Goal: Information Seeking & Learning: Find specific page/section

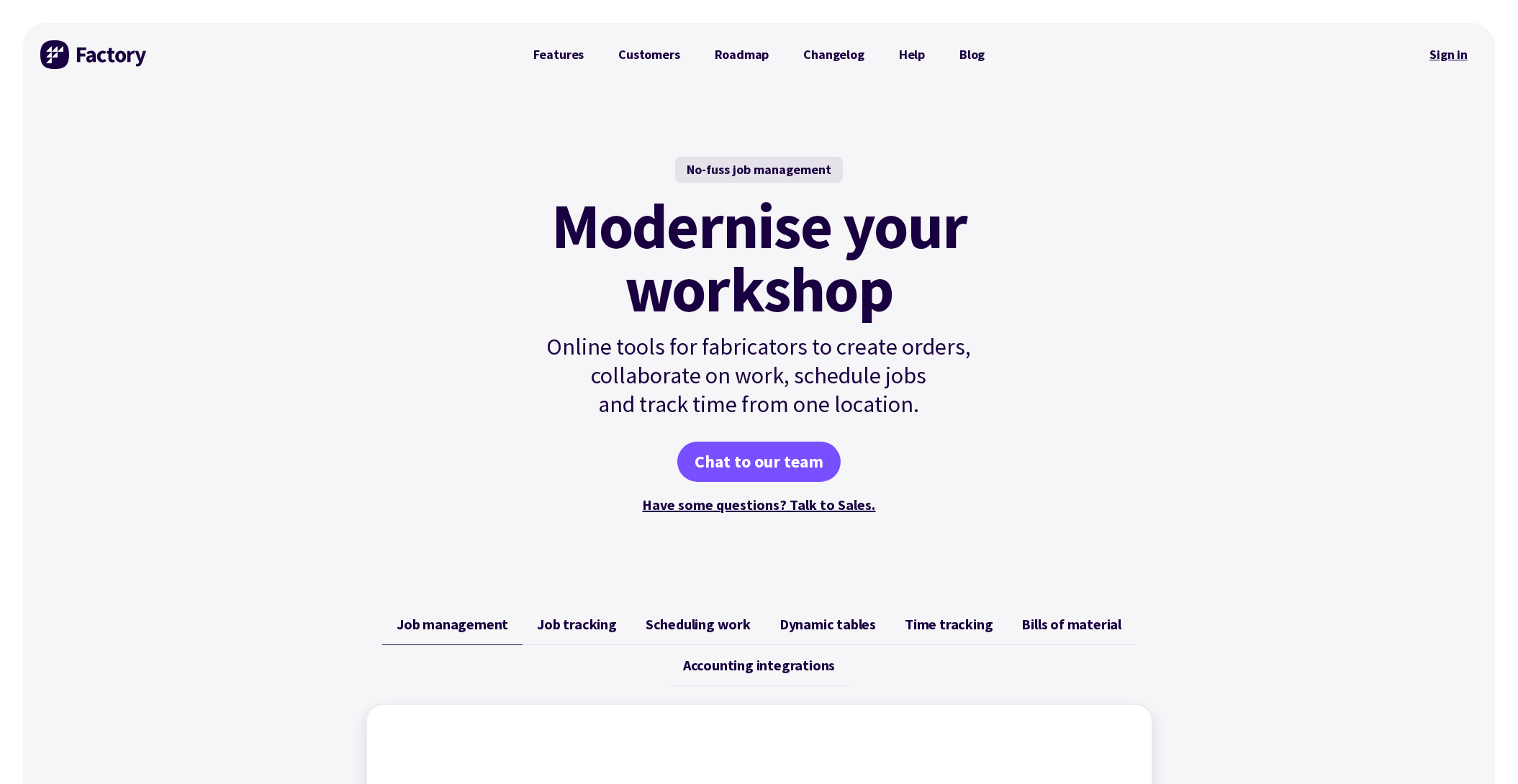
click at [1447, 52] on link "Sign in" at bounding box center [1449, 54] width 58 height 33
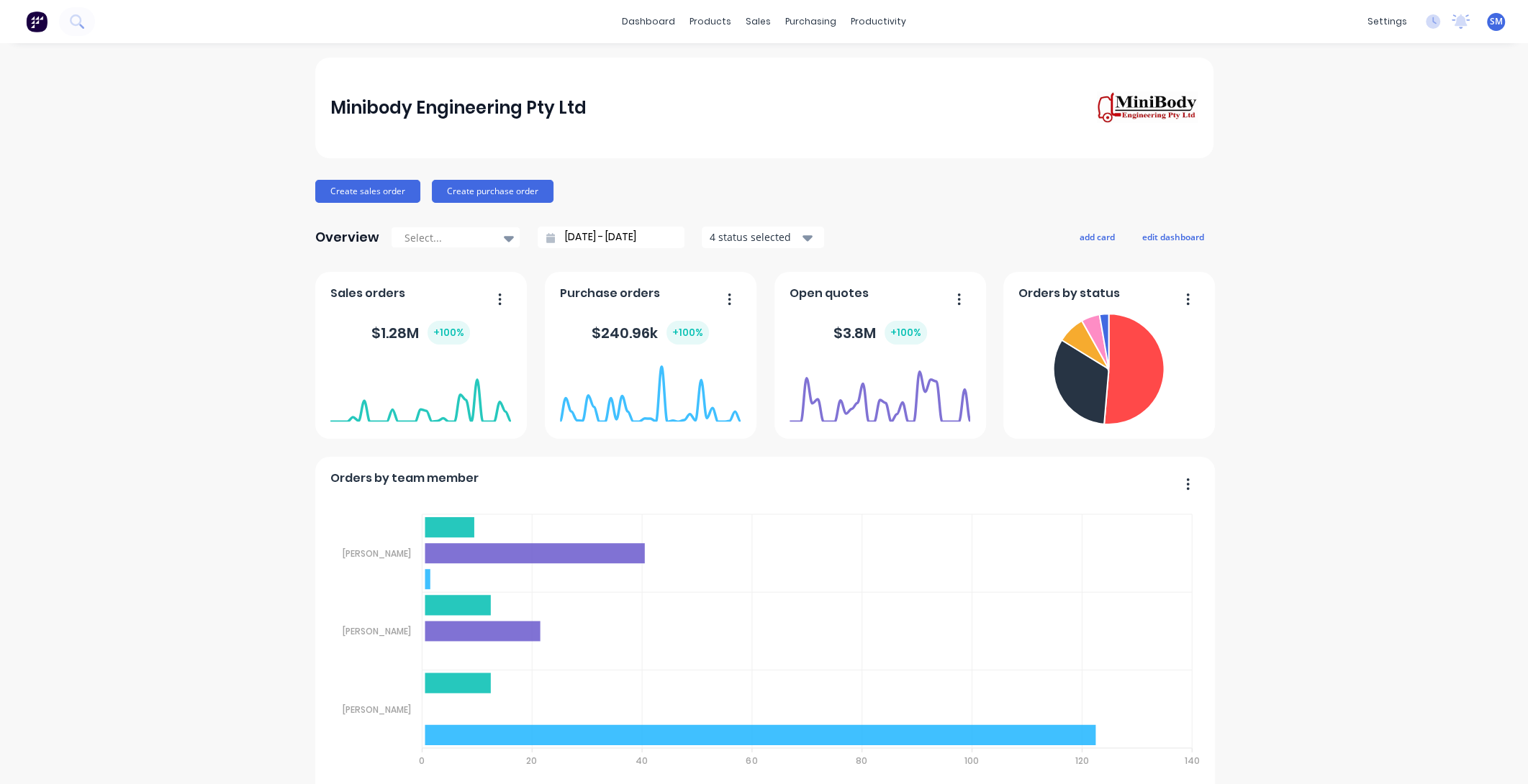
click at [766, 113] on div "Minibody Engineering Pty Ltd" at bounding box center [763, 107] width 867 height 33
click at [799, 63] on div "Sales Orders" at bounding box center [807, 69] width 59 height 13
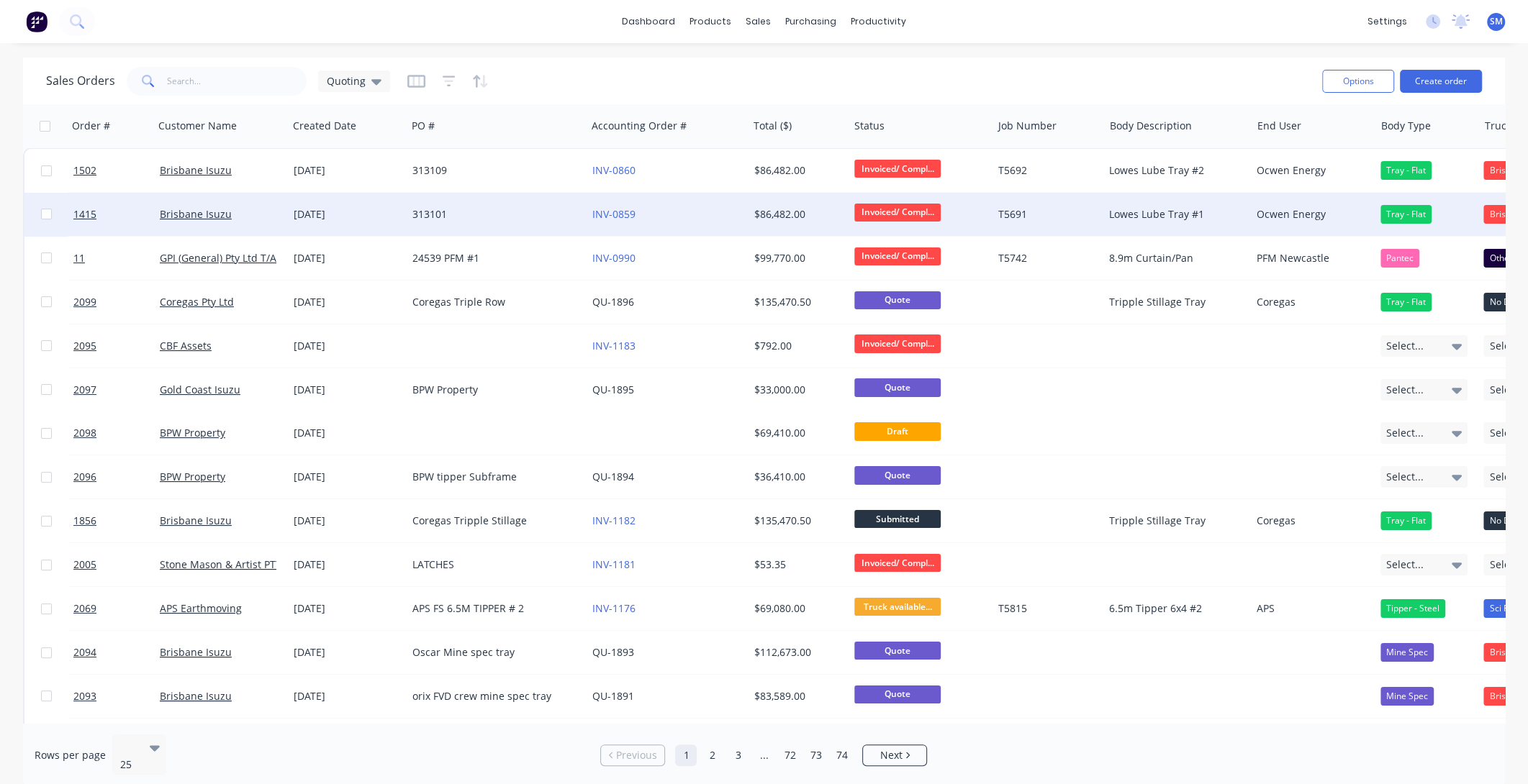
click at [431, 211] on div "313101" at bounding box center [492, 214] width 160 height 14
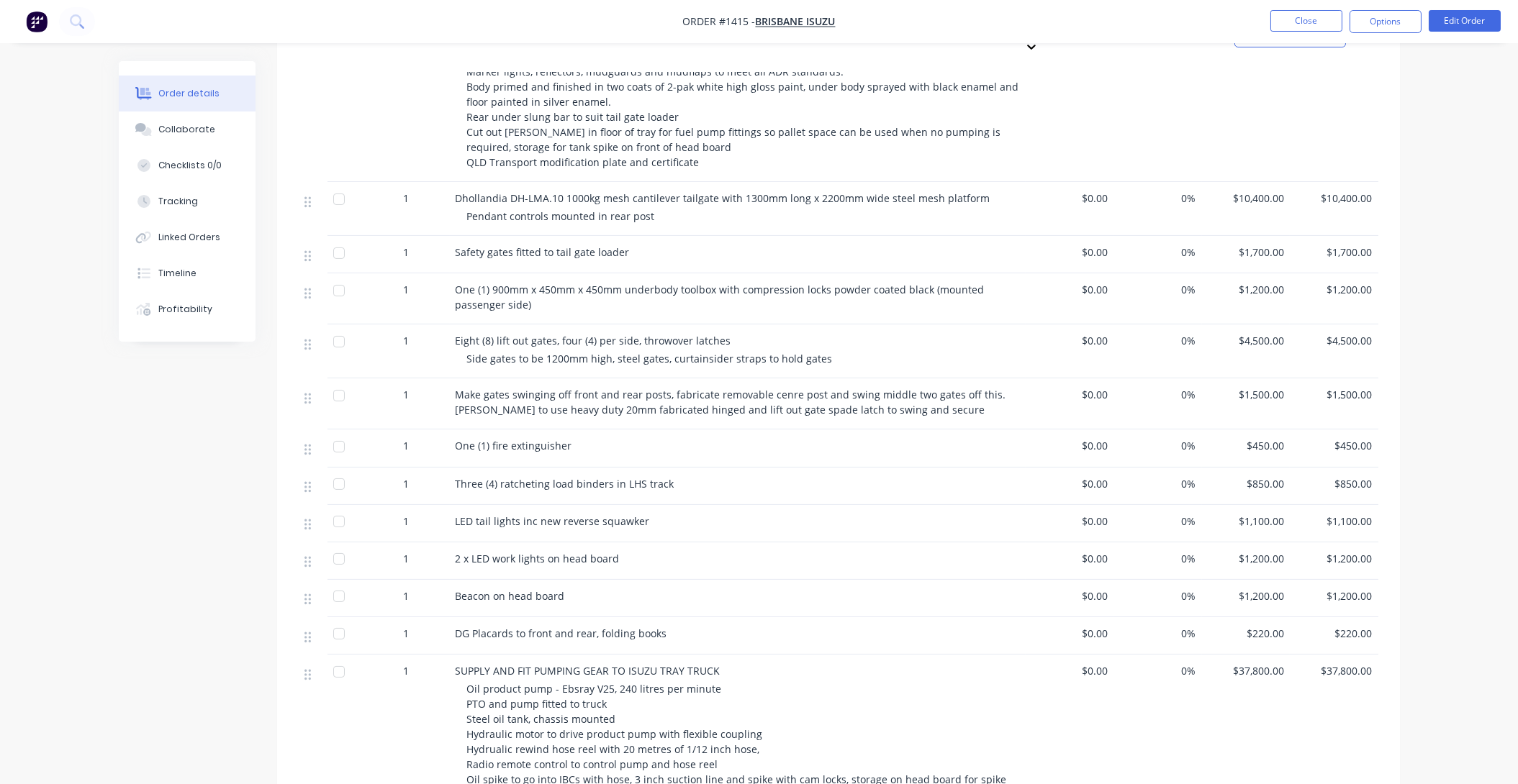
scroll to position [915, 0]
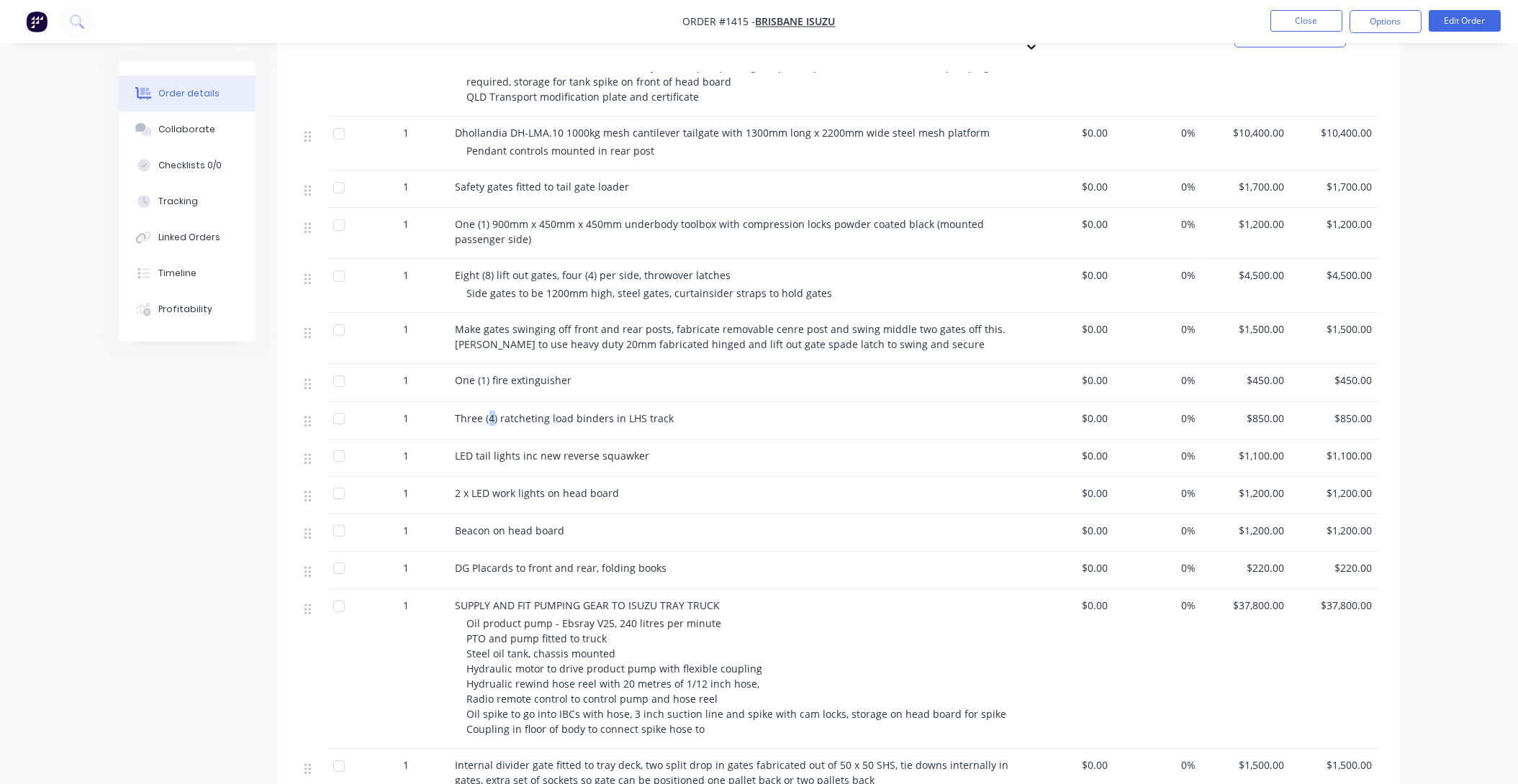
click at [490, 412] on span "Three (4) ratcheting load binders in LHS track" at bounding box center [565, 419] width 219 height 14
drag, startPoint x: 506, startPoint y: 394, endPoint x: 562, endPoint y: 378, distance: 58.2
click at [507, 440] on div "LED tail lights inc new reverse squawker" at bounding box center [738, 458] width 576 height 37
drag, startPoint x: 564, startPoint y: 397, endPoint x: 583, endPoint y: 396, distance: 19.0
click at [566, 440] on div "LED tail lights inc new reverse squawker" at bounding box center [738, 458] width 576 height 37
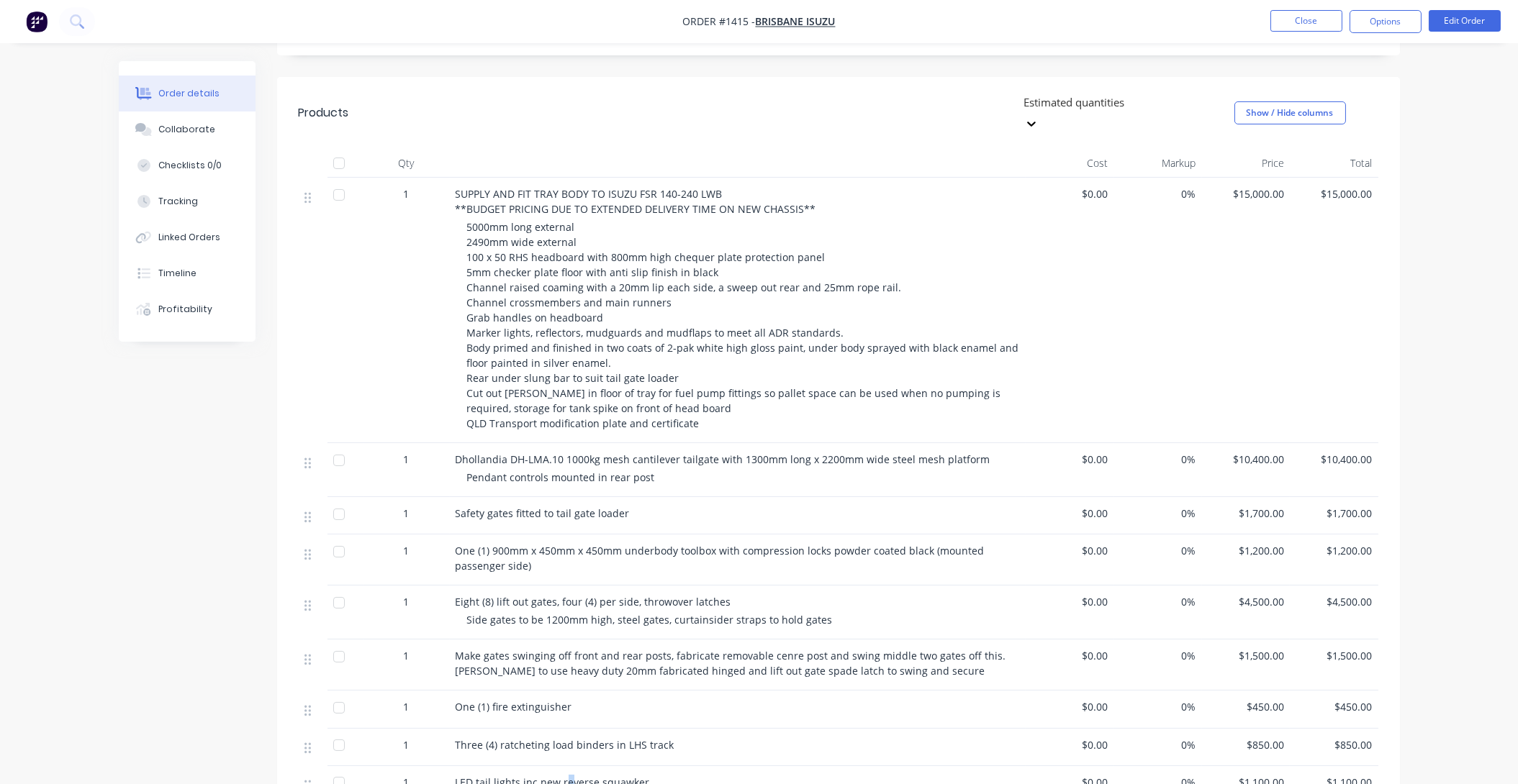
scroll to position [0, 0]
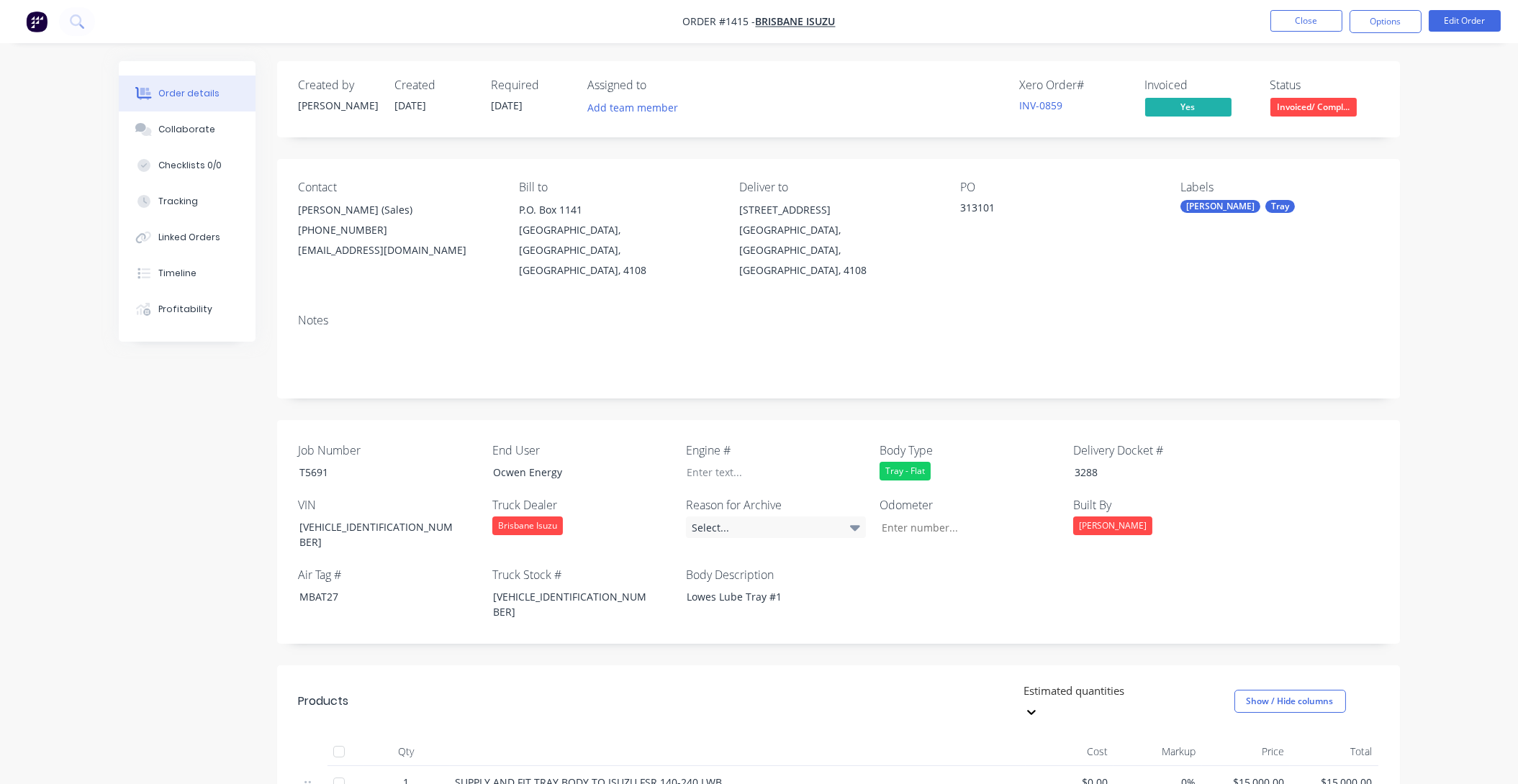
click at [1024, 302] on div "Notes" at bounding box center [839, 350] width 1123 height 96
click at [1295, 20] on button "Close" at bounding box center [1306, 21] width 72 height 22
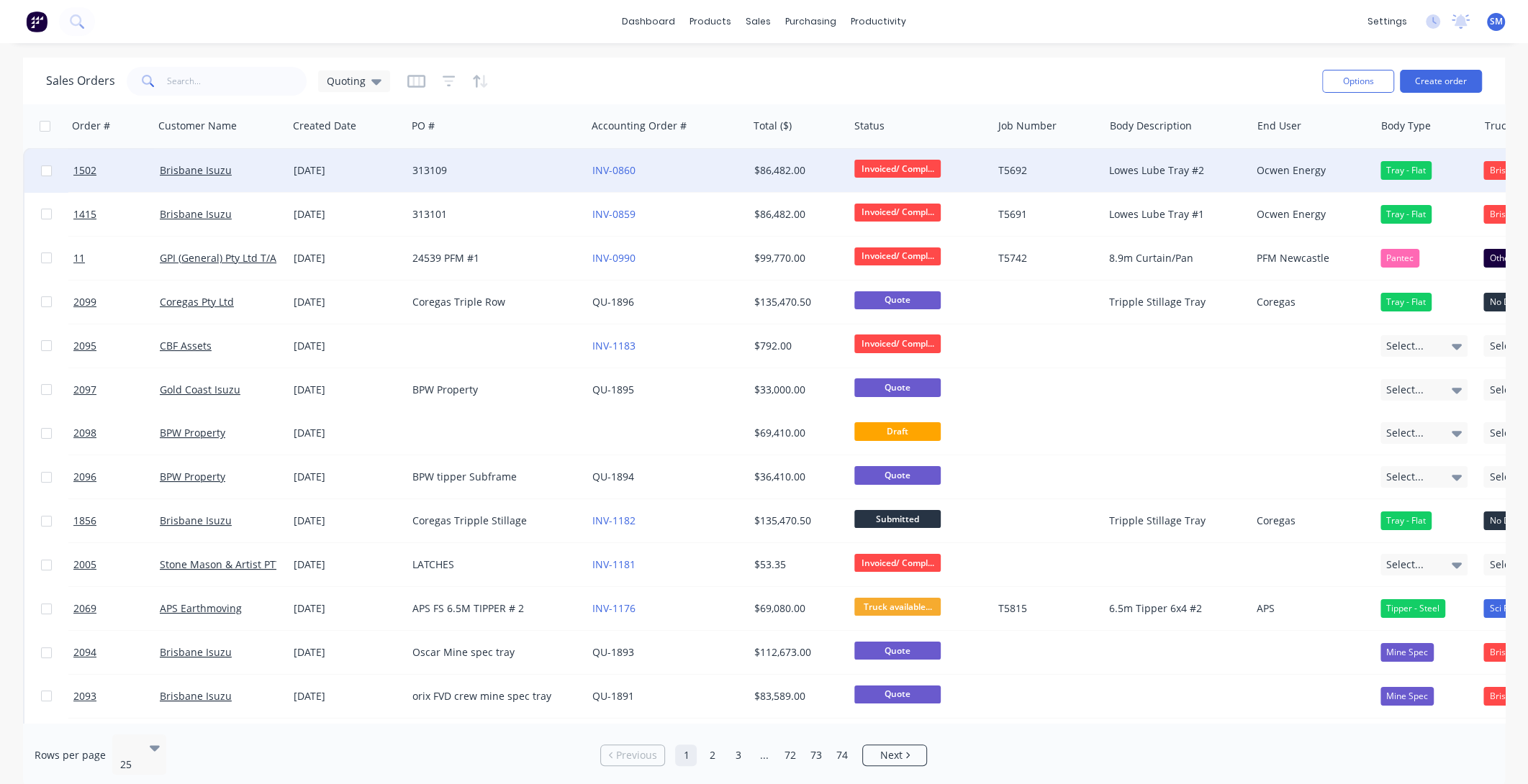
click at [426, 172] on div "313109" at bounding box center [492, 170] width 160 height 14
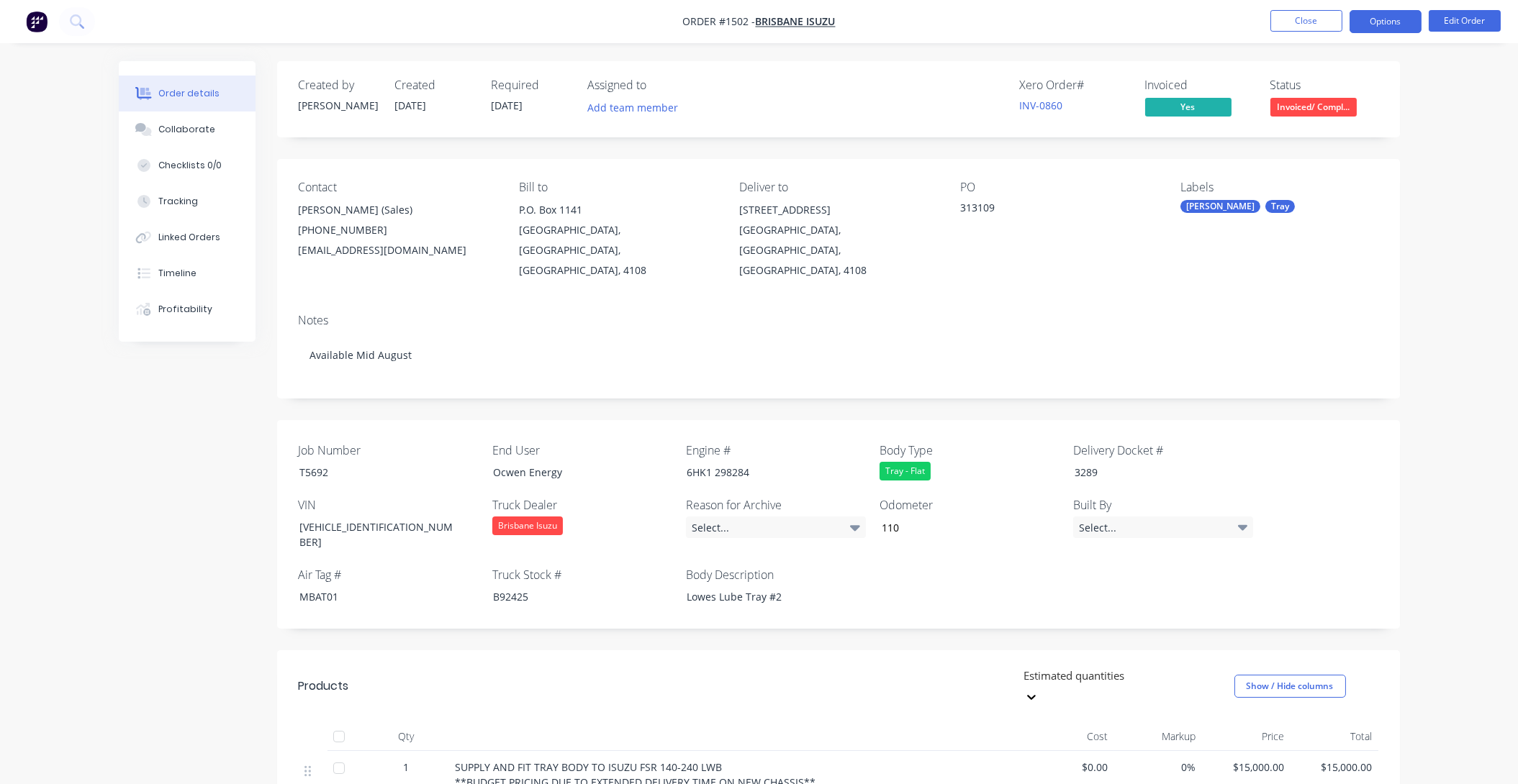
click at [1389, 21] on button "Options" at bounding box center [1385, 21] width 72 height 23
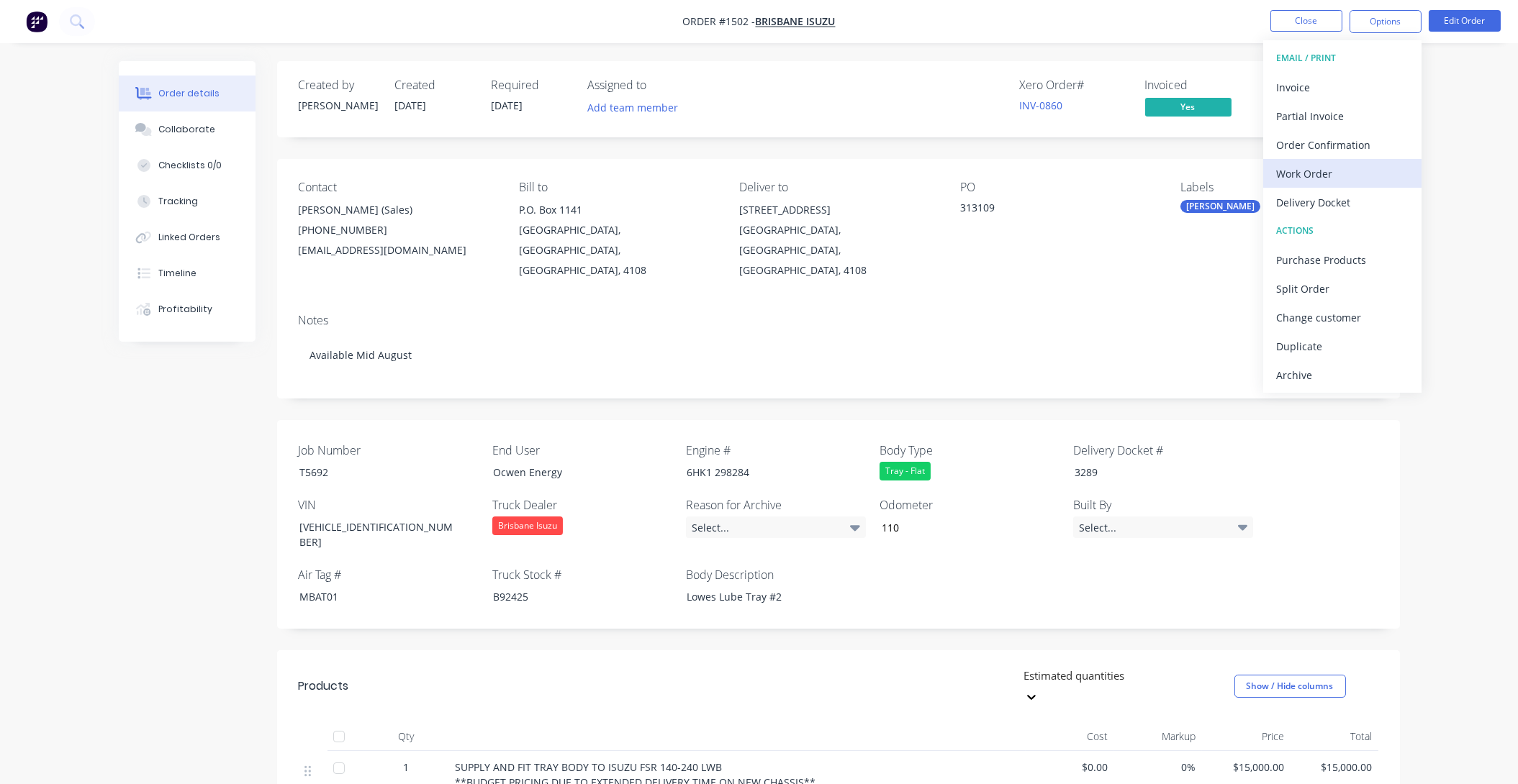
click at [1304, 171] on div "Work Order" at bounding box center [1342, 173] width 133 height 21
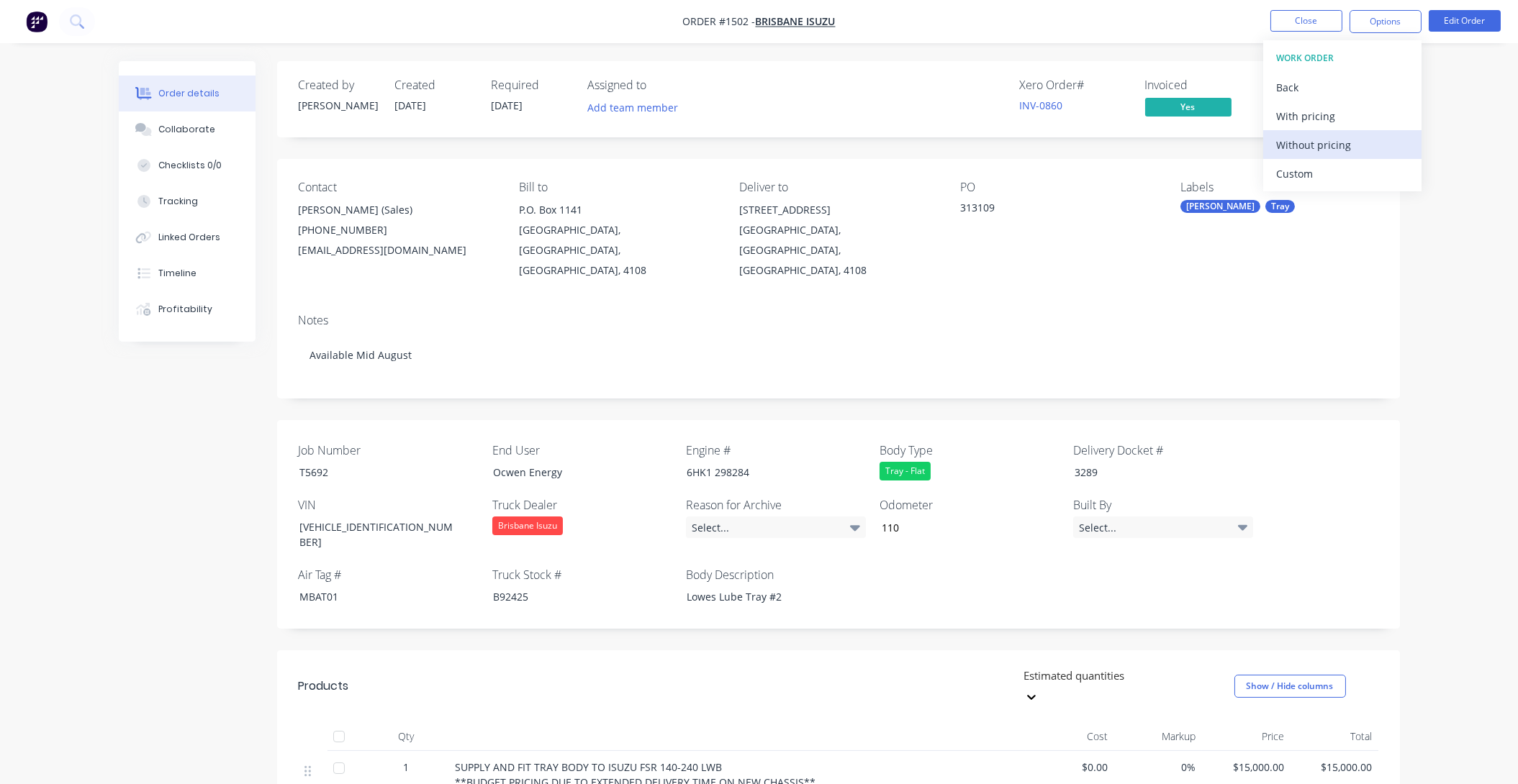
click at [1305, 140] on div "Without pricing" at bounding box center [1342, 145] width 133 height 21
click at [1305, 14] on button "Close" at bounding box center [1306, 21] width 72 height 22
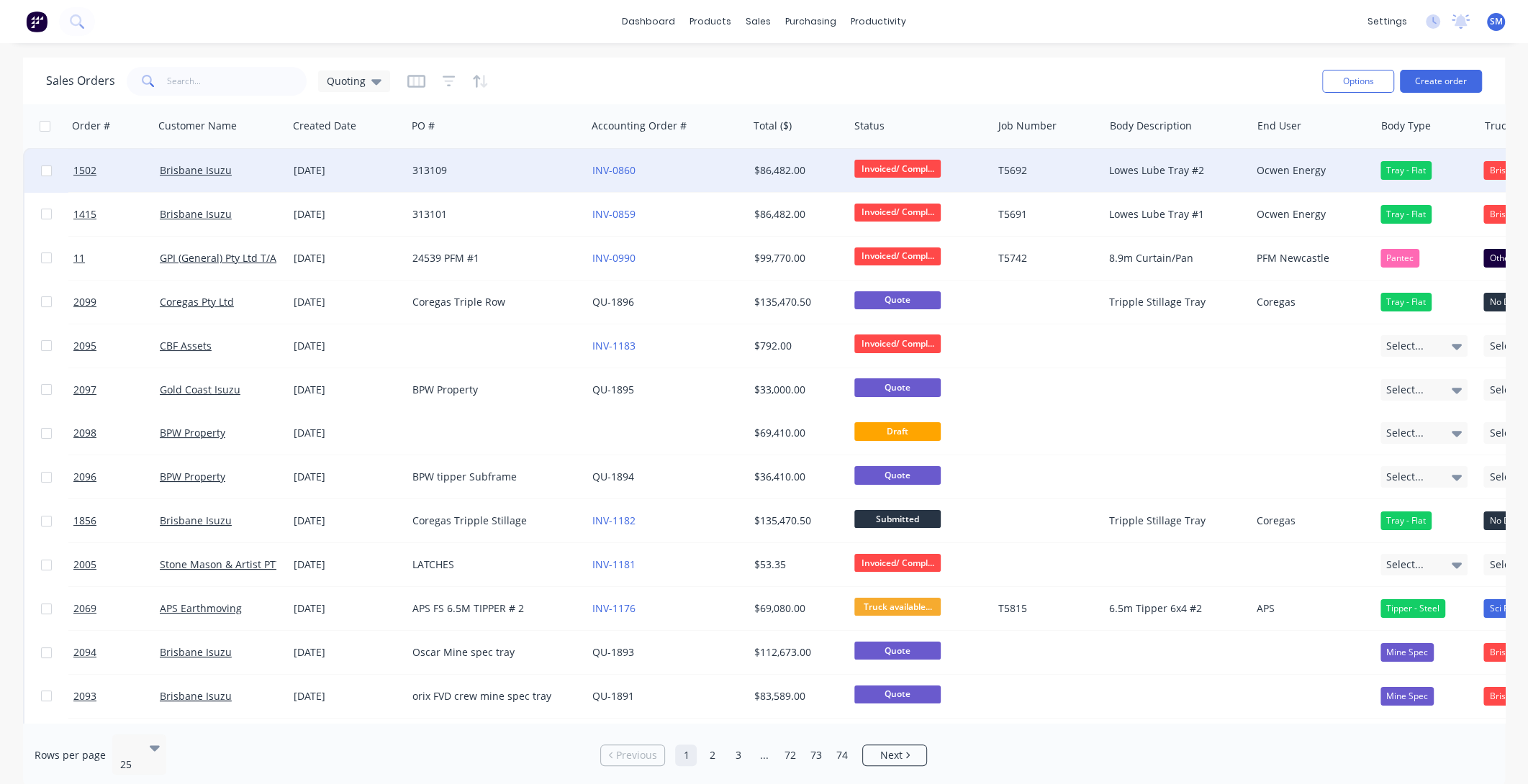
click at [439, 170] on div "313109" at bounding box center [492, 170] width 160 height 14
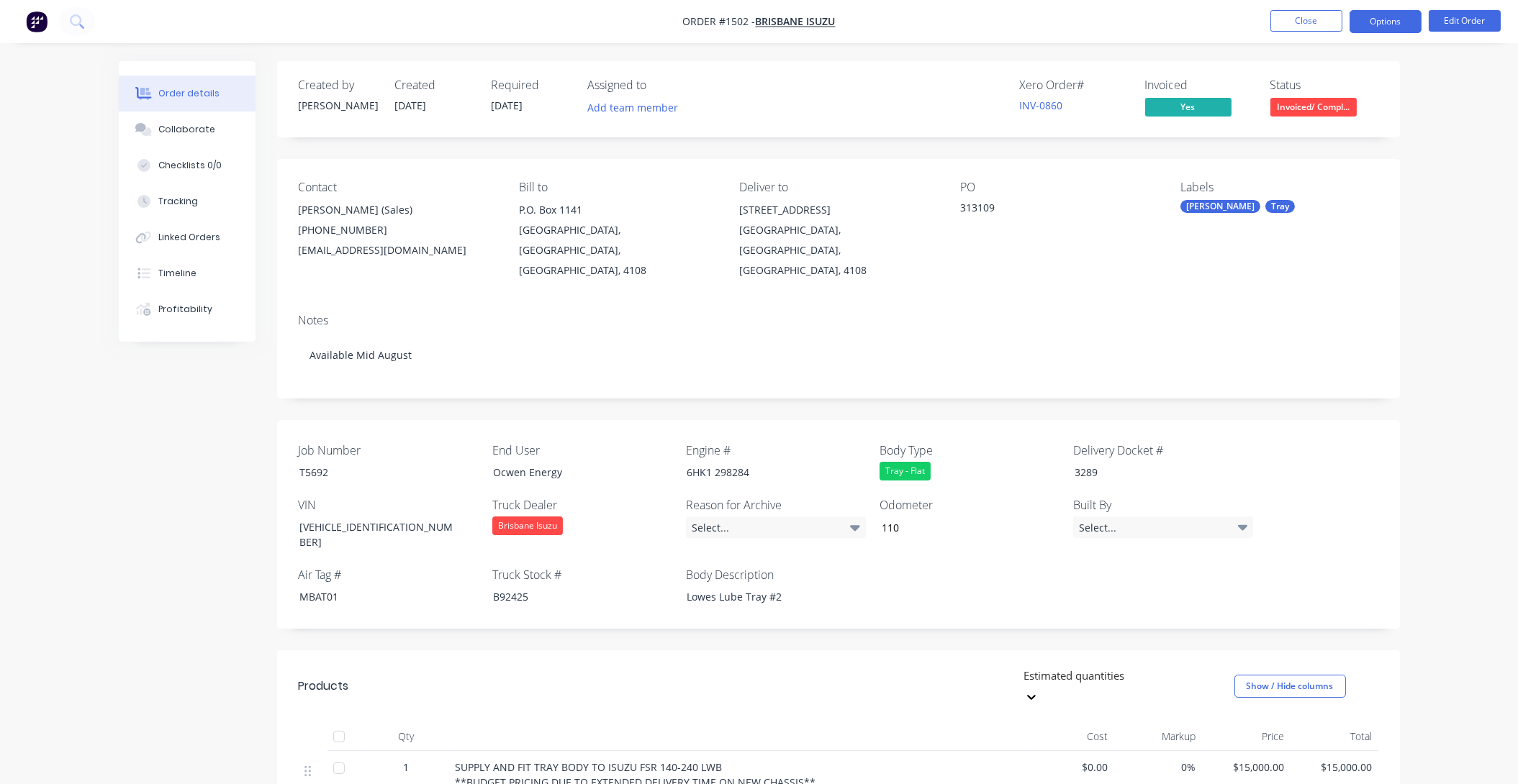
click at [1387, 15] on button "Options" at bounding box center [1385, 21] width 72 height 23
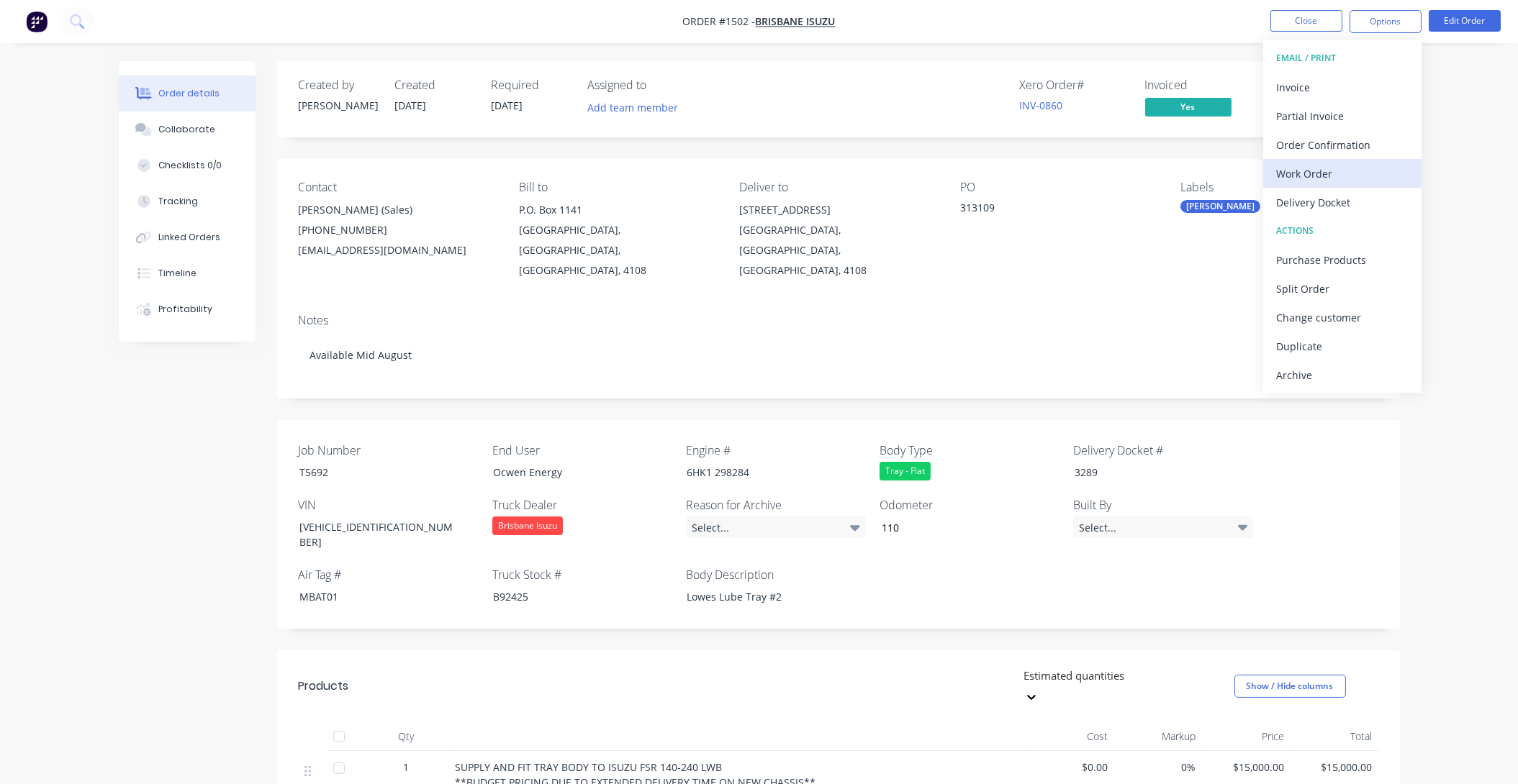
click at [1310, 170] on div "Work Order" at bounding box center [1342, 173] width 133 height 21
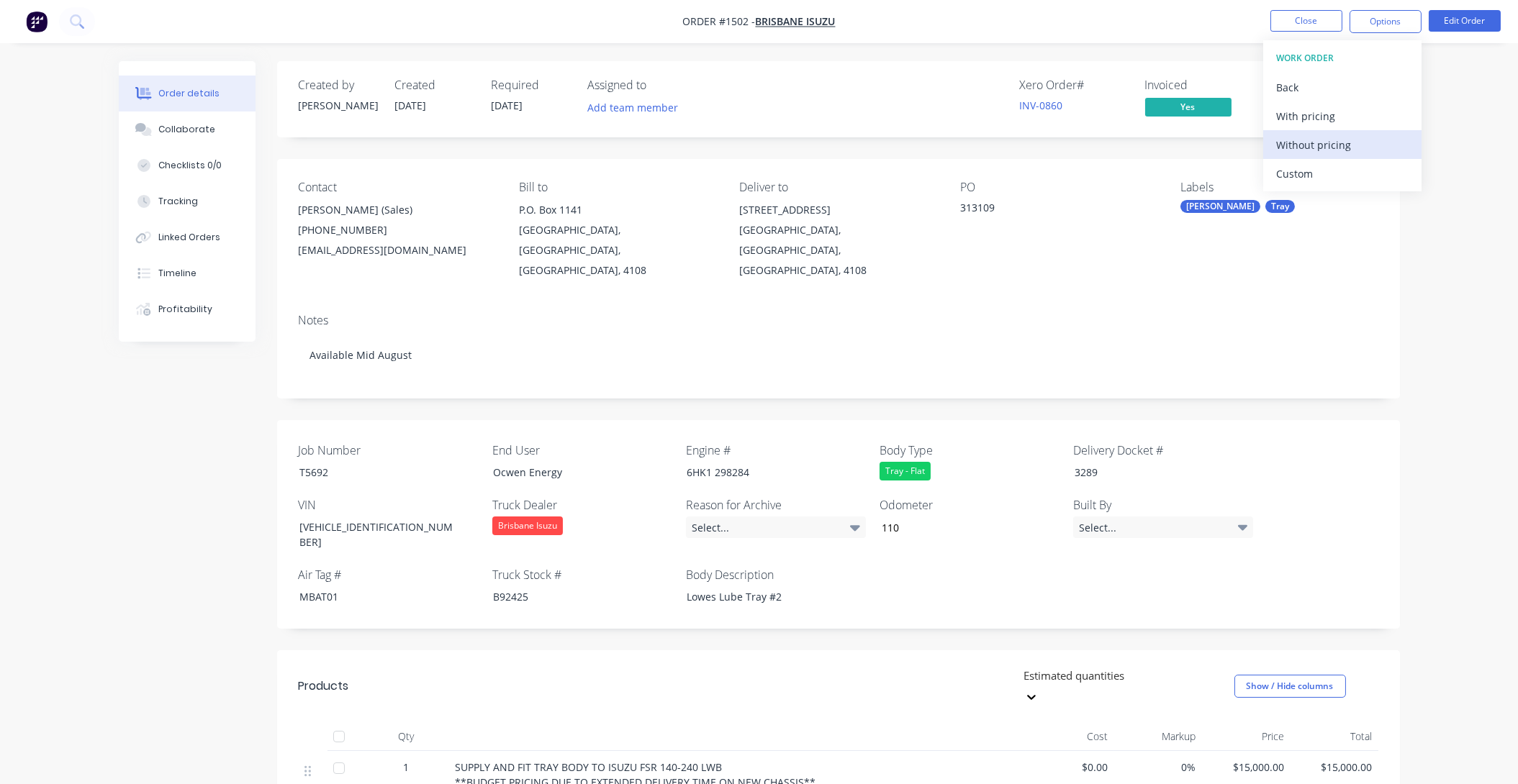
click at [1312, 139] on div "Without pricing" at bounding box center [1342, 145] width 133 height 21
click at [963, 314] on div "Notes" at bounding box center [839, 321] width 1080 height 14
click at [1312, 17] on button "Close" at bounding box center [1306, 21] width 72 height 22
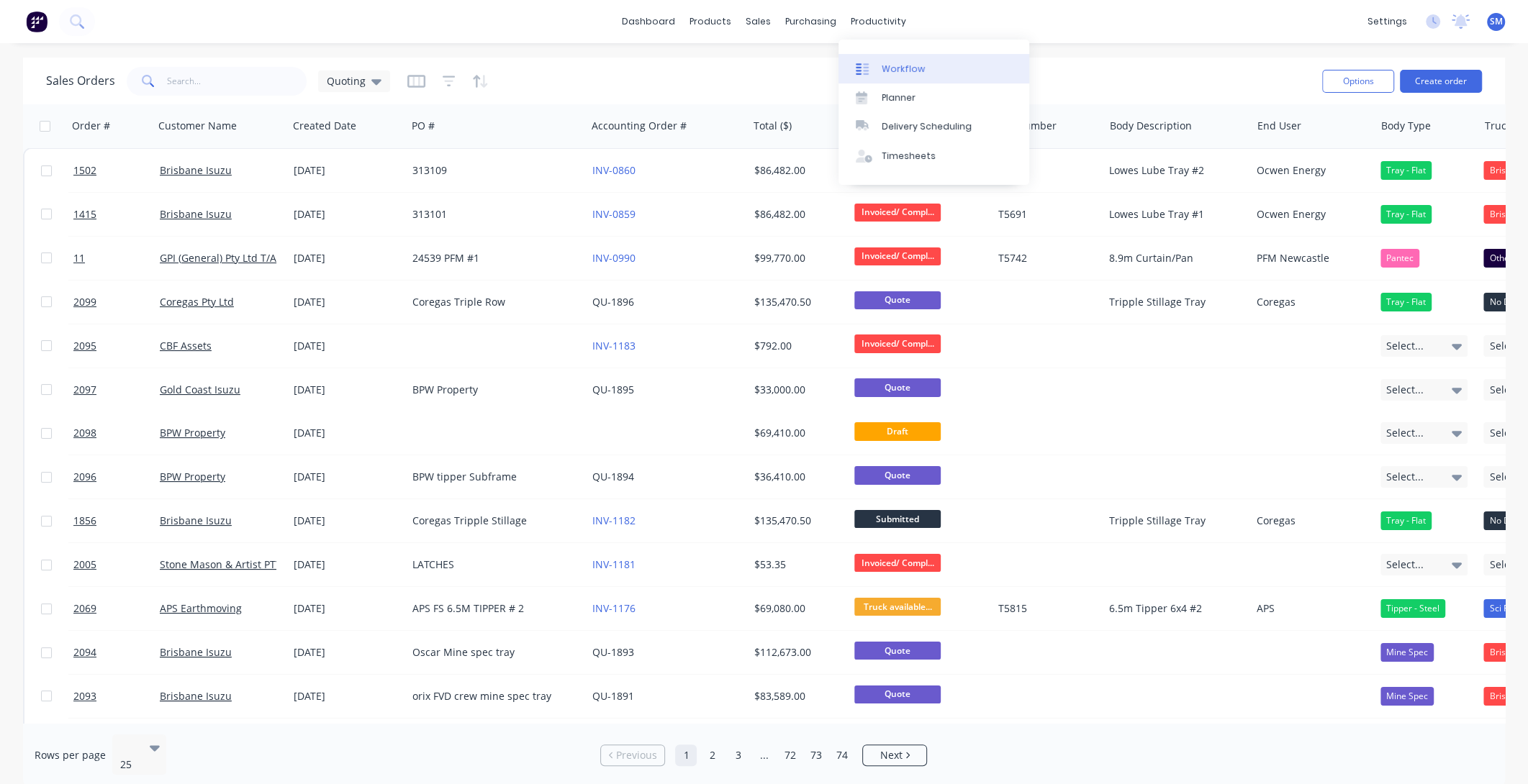
click at [907, 64] on div "Workflow" at bounding box center [903, 69] width 43 height 13
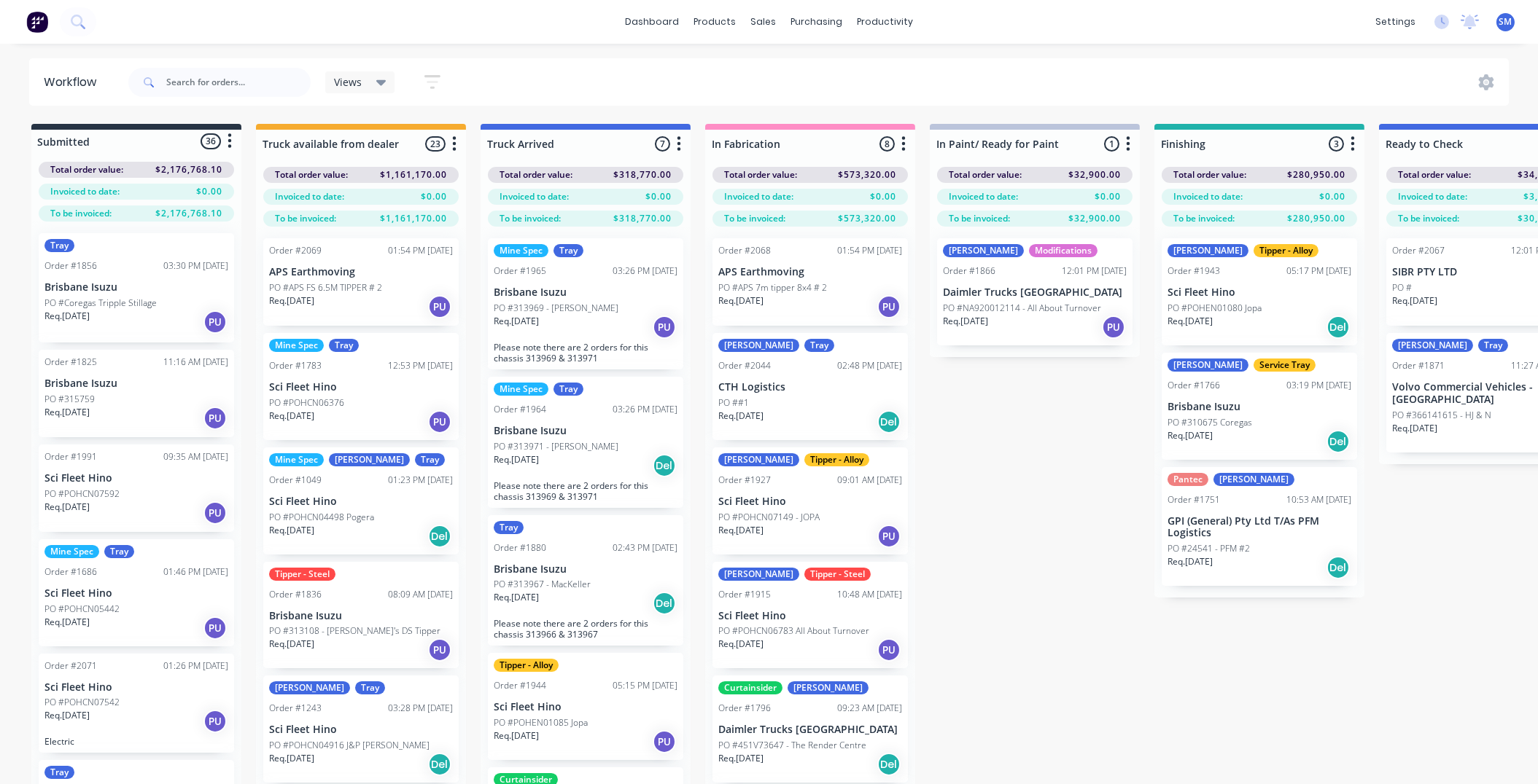
click at [1042, 471] on div "Submitted 36 Status colour #273444 hex #273444 Save Cancel Summaries Total orde…" at bounding box center [1311, 480] width 2644 height 712
click at [219, 78] on input "text" at bounding box center [238, 82] width 144 height 29
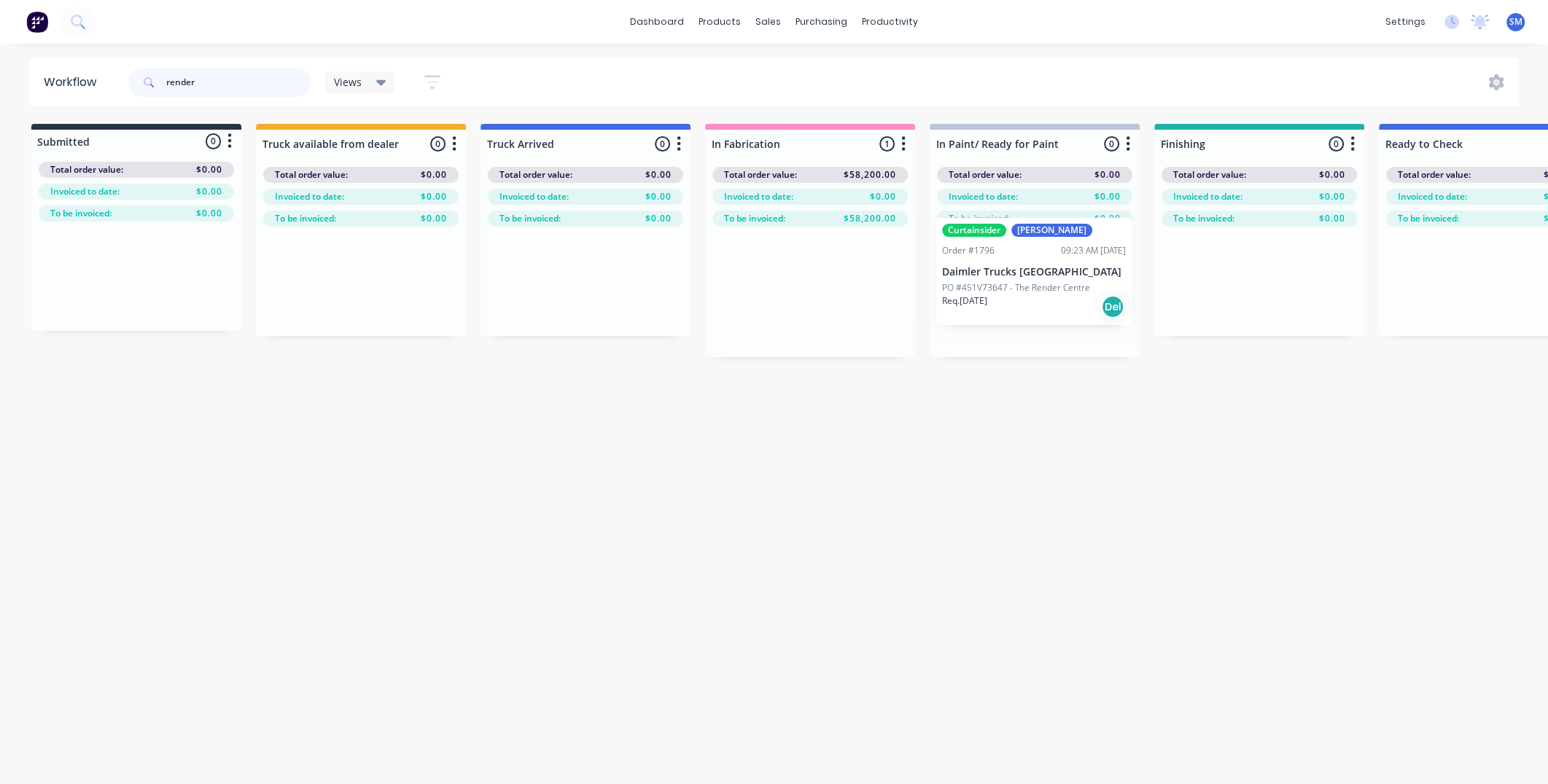
drag, startPoint x: 772, startPoint y: 282, endPoint x: 994, endPoint y: 265, distance: 222.6
click at [996, 261] on div "Submitted 0 Status colour #273444 hex #273444 Save Cancel Summaries Total order…" at bounding box center [1311, 241] width 2643 height 233
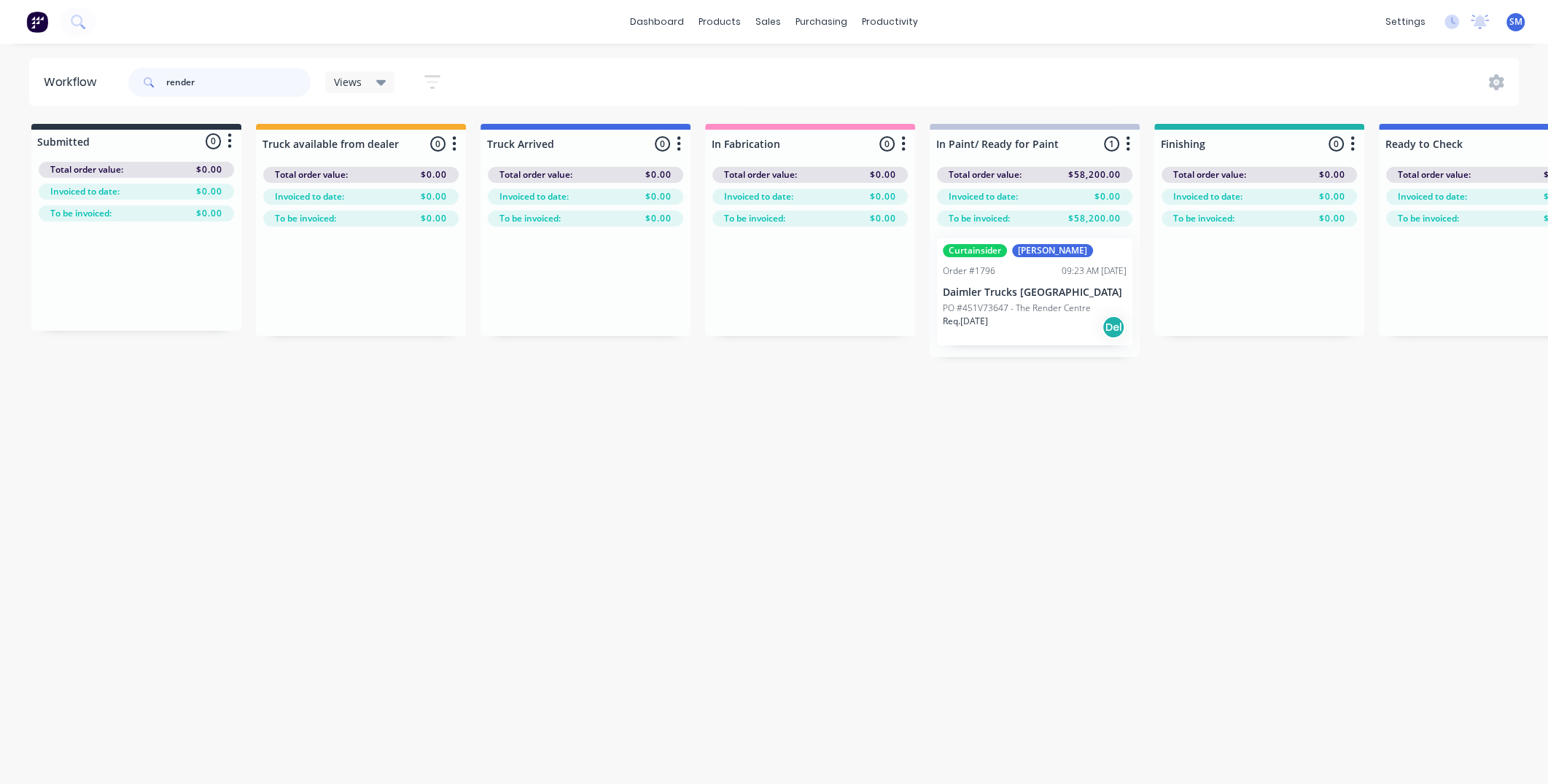
type input "render"
click at [999, 284] on div "Curtainsider Luke Order #1796 09:23 AM [DATE] Daimler Trucks [GEOGRAPHIC_DATA] …" at bounding box center [1035, 291] width 195 height 107
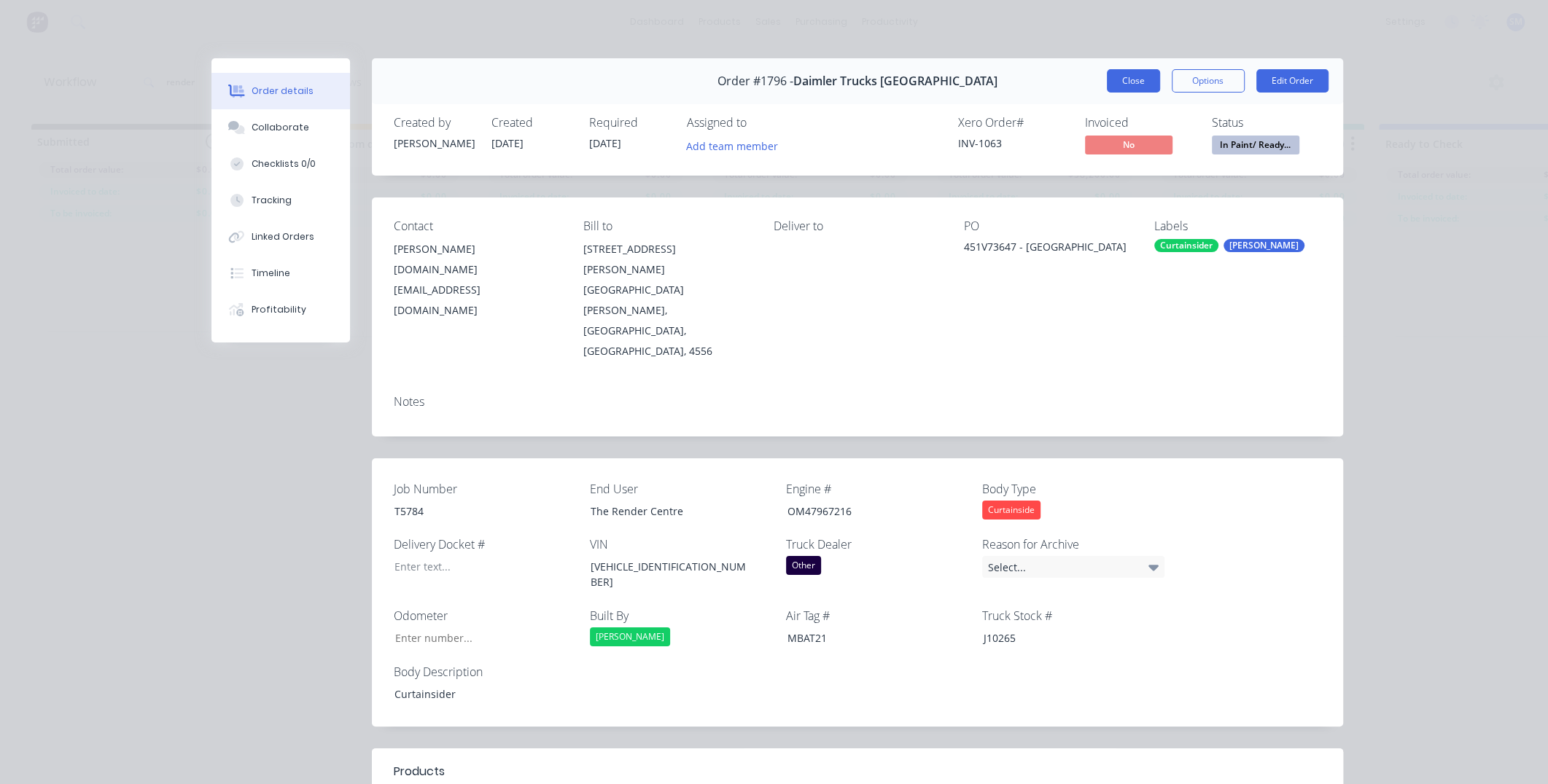
click at [1121, 71] on button "Close" at bounding box center [1133, 81] width 53 height 23
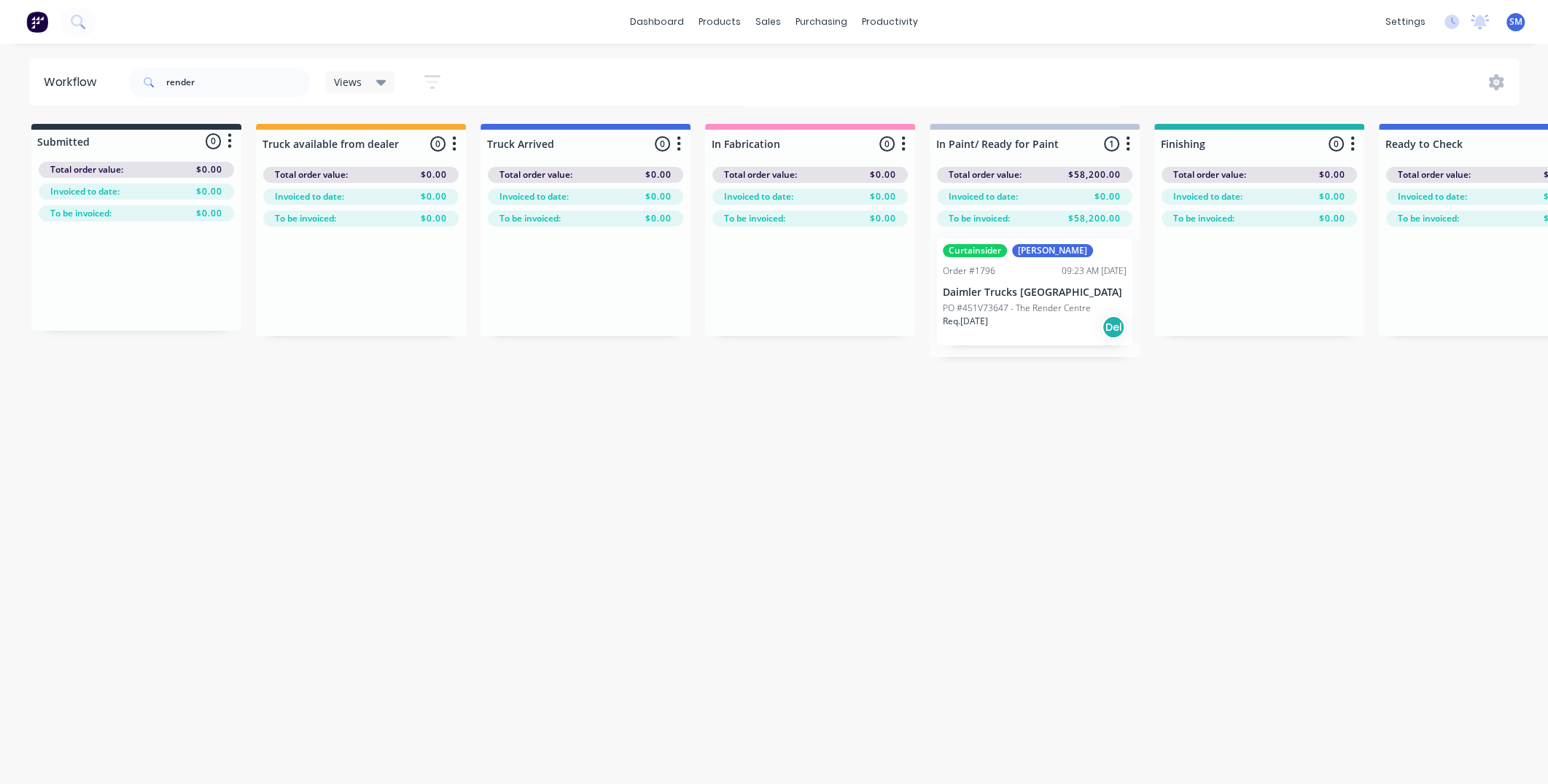
click at [1186, 505] on div "Workflow render Views Save new view None (Default) edit Show/Hide statuses Show…" at bounding box center [774, 406] width 1548 height 697
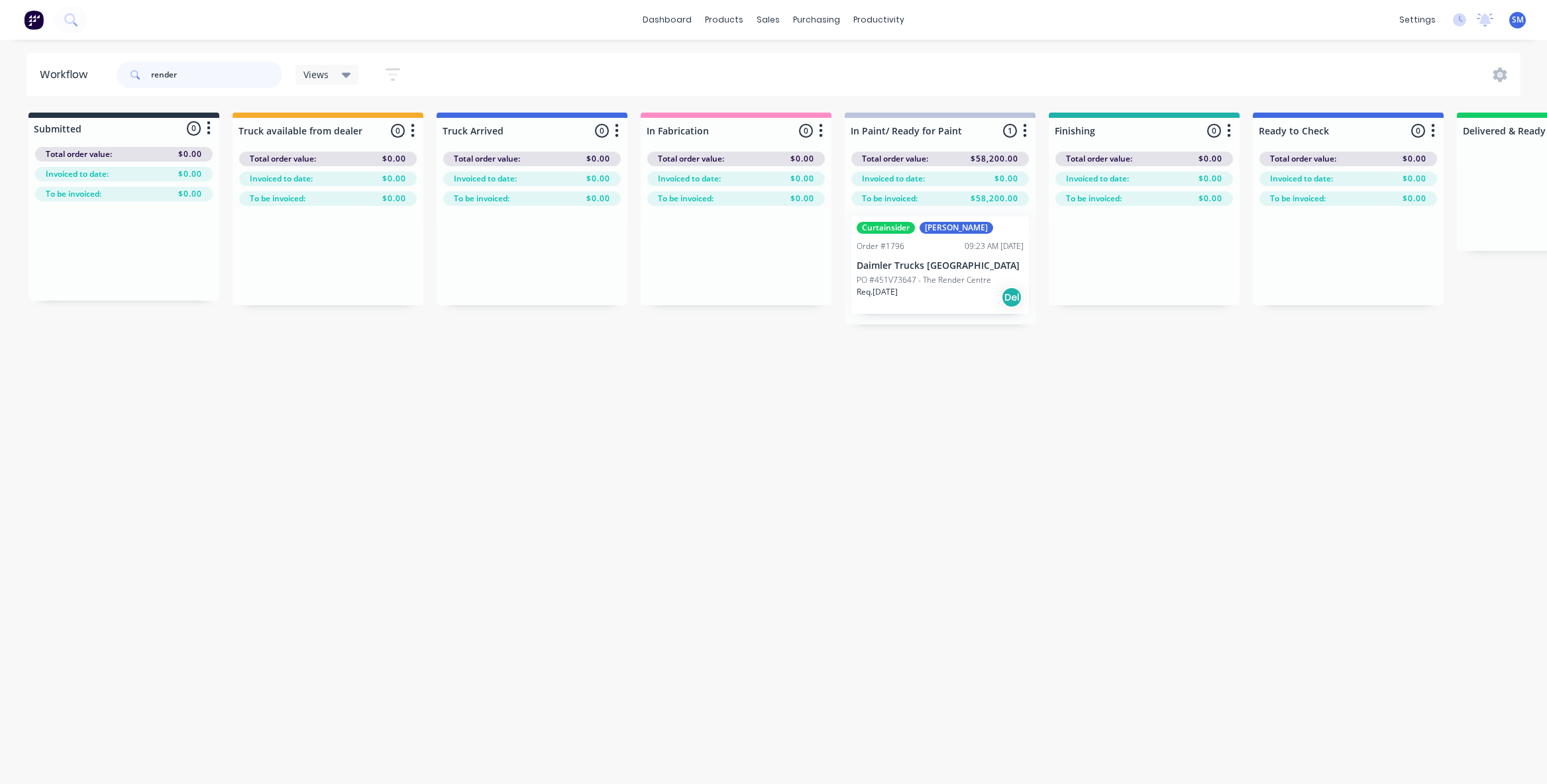
drag, startPoint x: 90, startPoint y: 78, endPoint x: 31, endPoint y: 79, distance: 59.0
click at [31, 79] on header "Workflow render Views Save new view None (Default) edit Show/Hide statuses Show…" at bounding box center [774, 74] width 1495 height 43
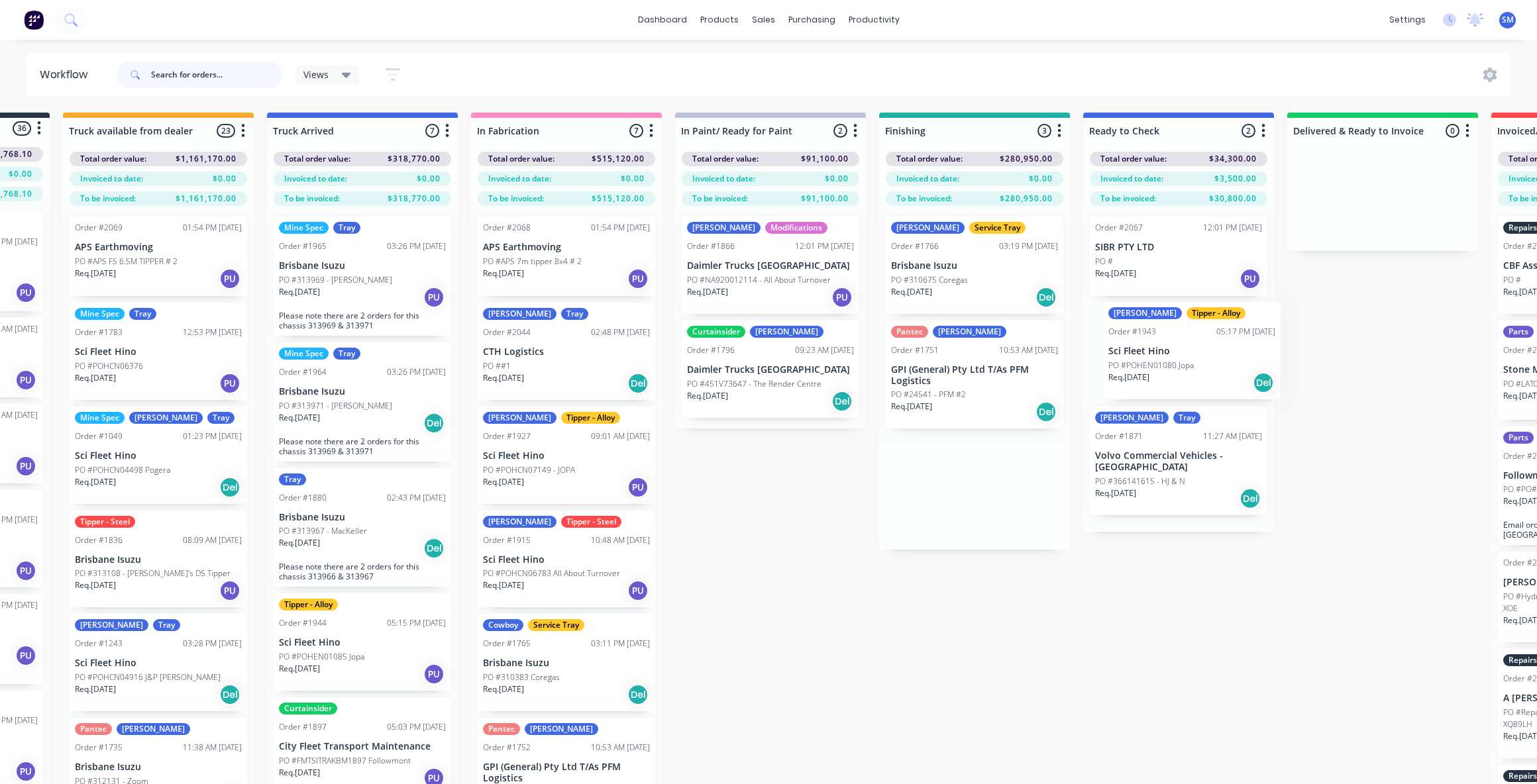
scroll to position [0, 175]
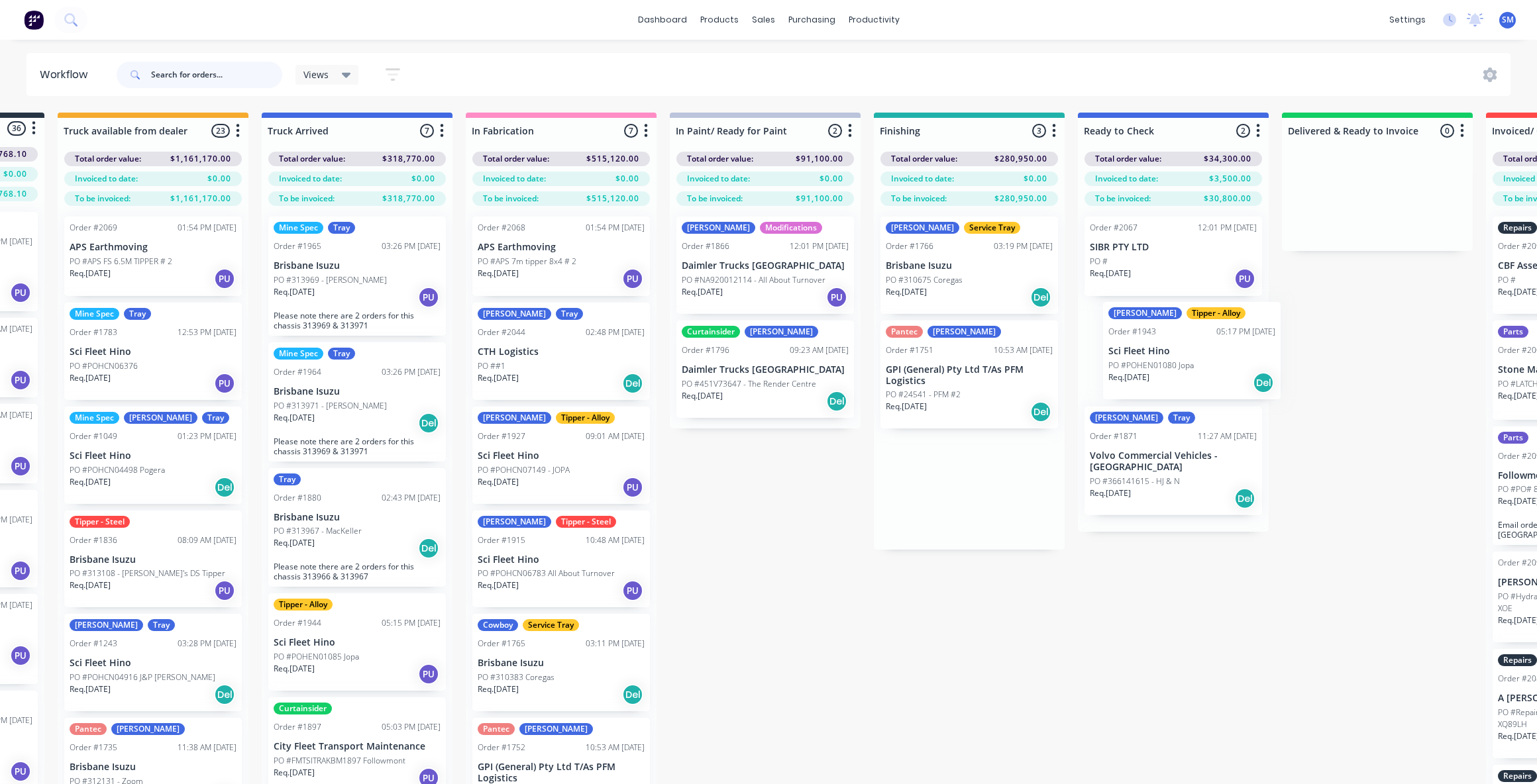
drag, startPoint x: 1095, startPoint y: 258, endPoint x: 1143, endPoint y: 344, distance: 98.5
click at [1143, 344] on div "Submitted 36 Status colour #273444 hex #273444 Save Cancel Summaries Total orde…" at bounding box center [1016, 472] width 2401 height 719
drag, startPoint x: 906, startPoint y: 606, endPoint x: 1528, endPoint y: 427, distance: 647.2
click at [912, 604] on div "Submitted 36 Status colour #273444 hex #273444 Save Cancel Summaries Total orde…" at bounding box center [1016, 472] width 2401 height 719
click at [863, 588] on div "Submitted 36 Status colour #273444 hex #273444 Save Cancel Summaries Total orde…" at bounding box center [1016, 472] width 2401 height 719
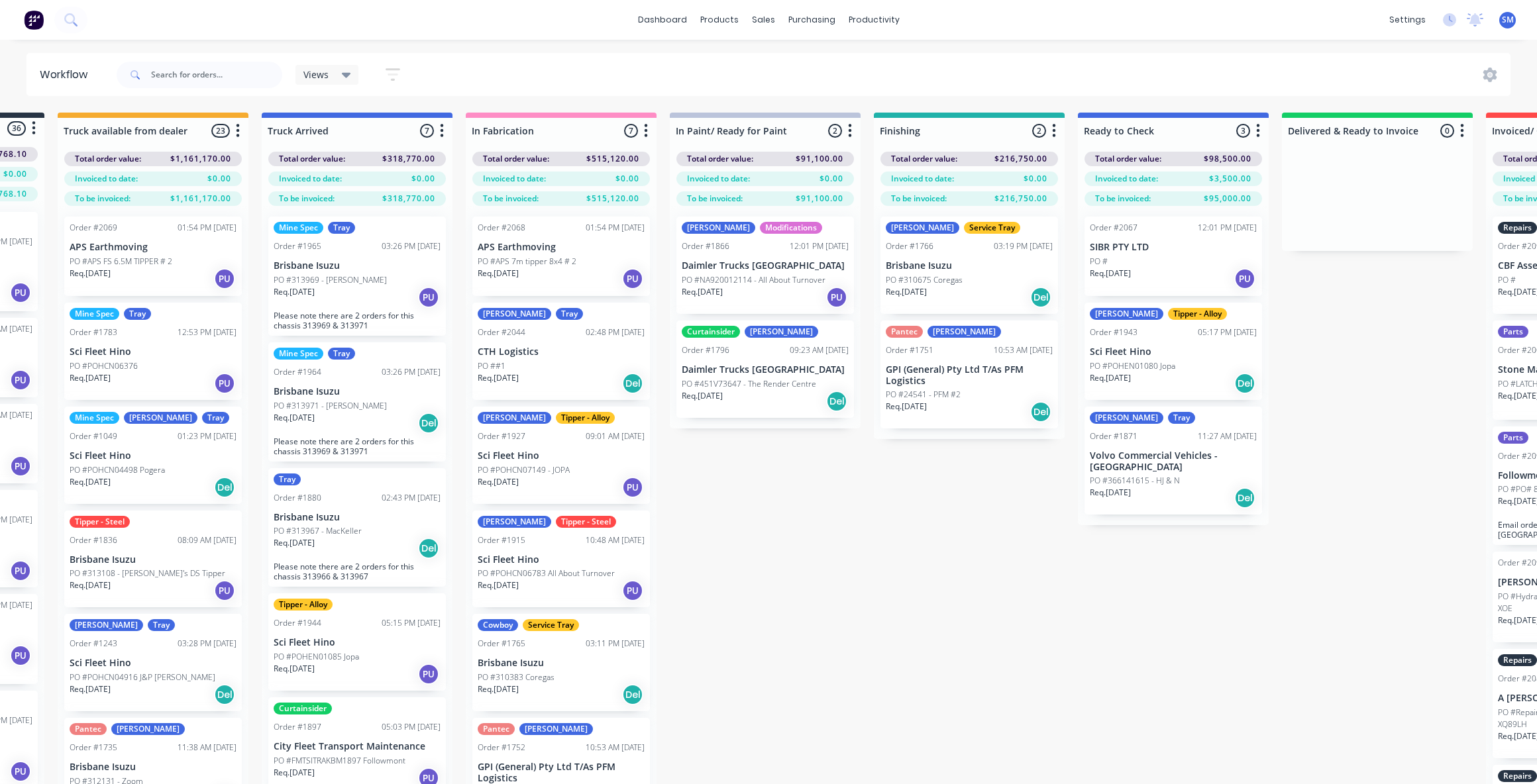
click at [1132, 637] on div "Submitted 36 Status colour #273444 hex #273444 Save Cancel Summaries Total orde…" at bounding box center [1016, 472] width 2401 height 719
click at [939, 613] on div "Submitted 36 Status colour #273444 hex #273444 Save Cancel Summaries Total orde…" at bounding box center [1016, 472] width 2401 height 719
click at [941, 522] on div "Submitted 36 Status colour #273444 hex #273444 Save Cancel Summaries Total orde…" at bounding box center [1016, 472] width 2401 height 719
click at [838, 590] on div "Submitted 36 Status colour #273444 hex #273444 Save Cancel Summaries Total orde…" at bounding box center [1016, 472] width 2401 height 719
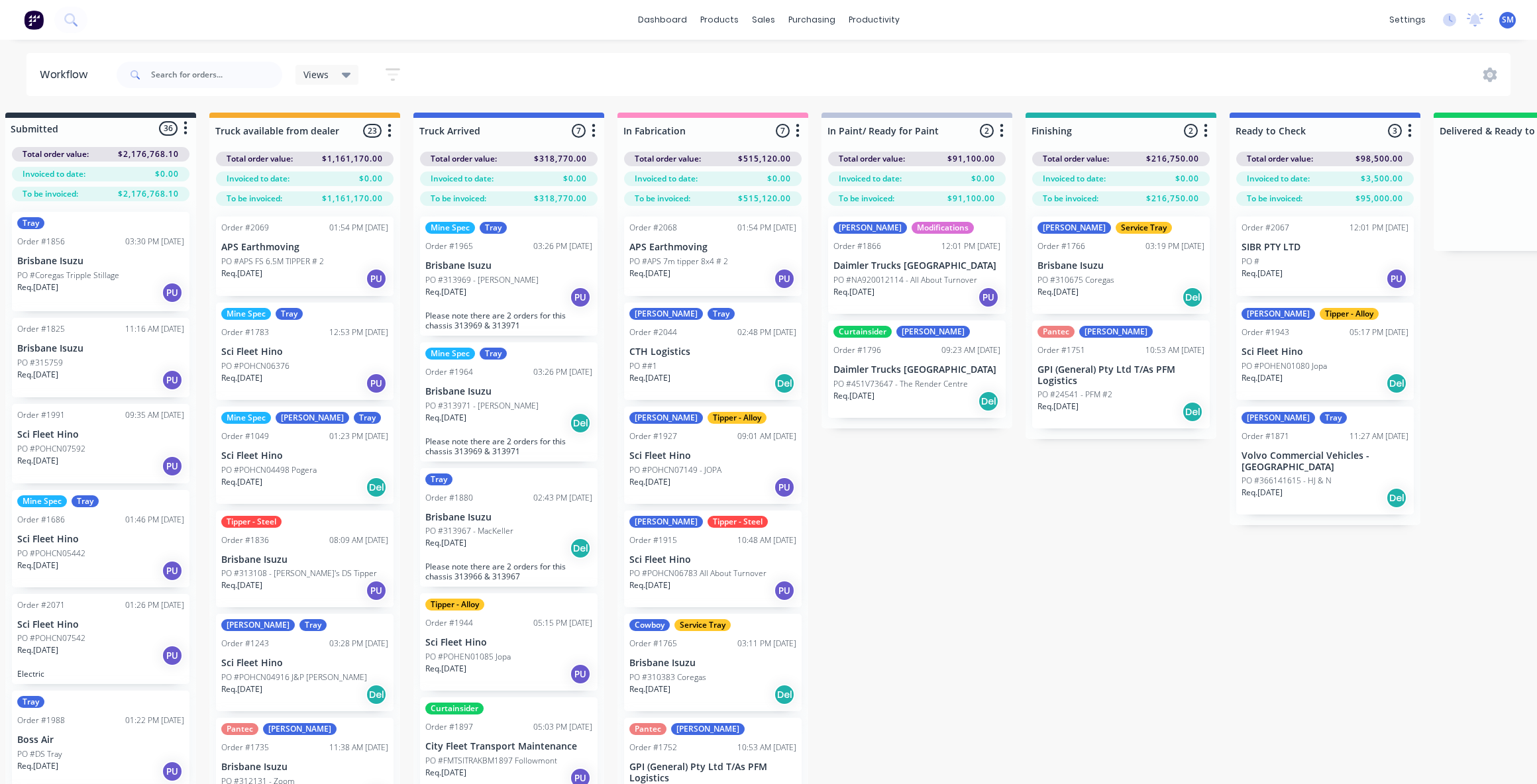
scroll to position [0, 0]
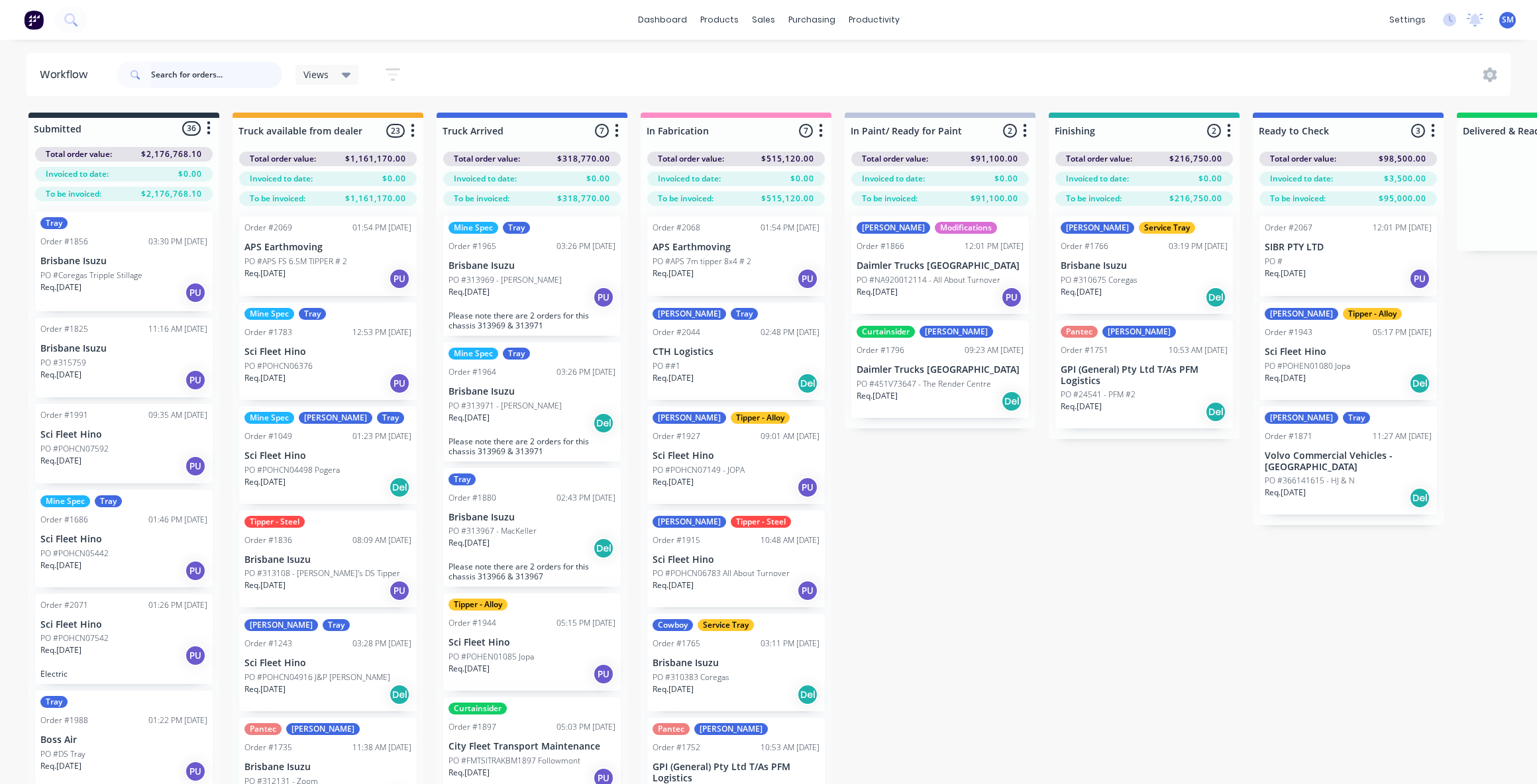
click at [179, 80] on input "text" at bounding box center [216, 75] width 131 height 26
type input "coregas"
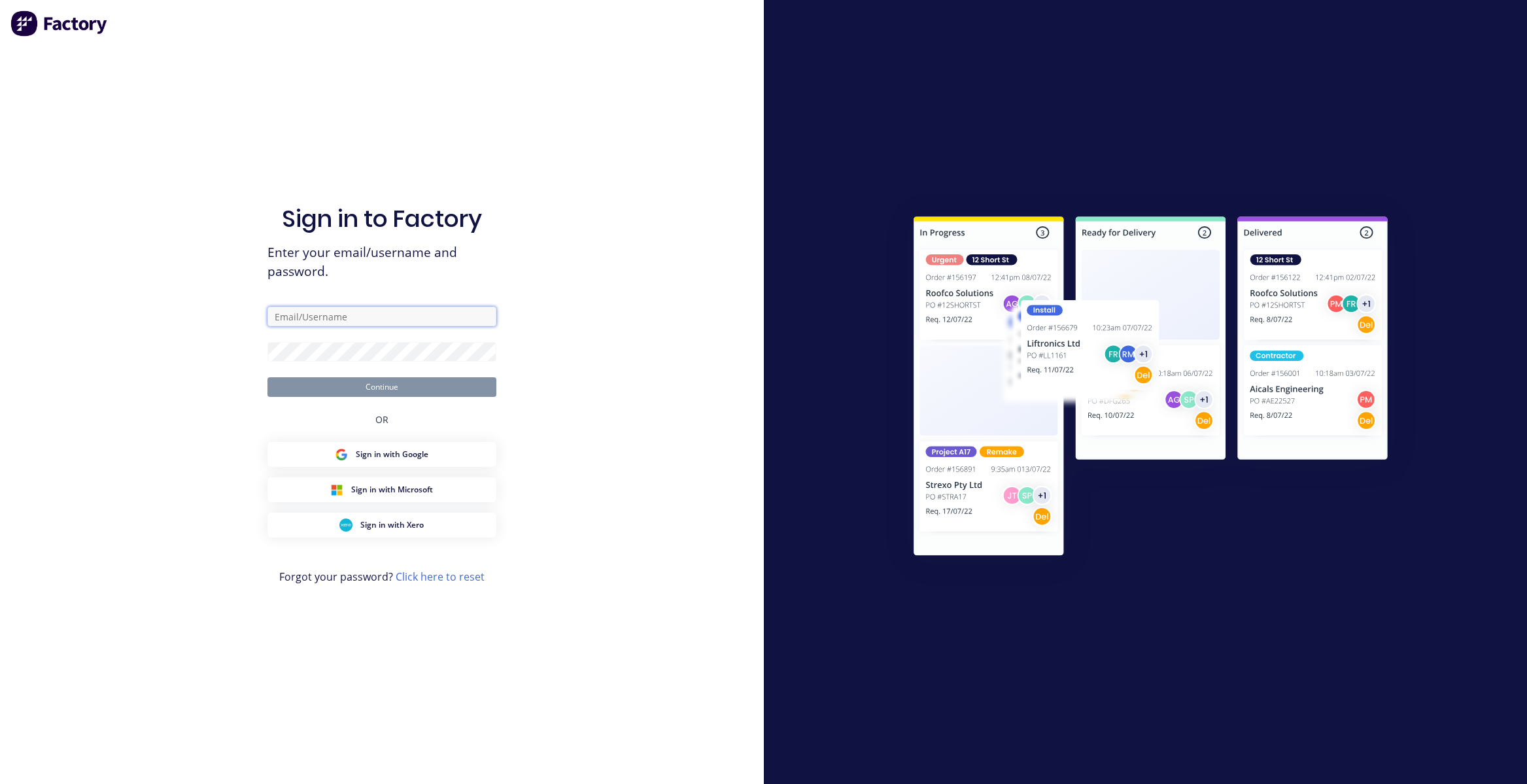
type input "[PERSON_NAME][EMAIL_ADDRESS][DOMAIN_NAME]"
click at [367, 387] on button "Continue" at bounding box center [382, 387] width 229 height 20
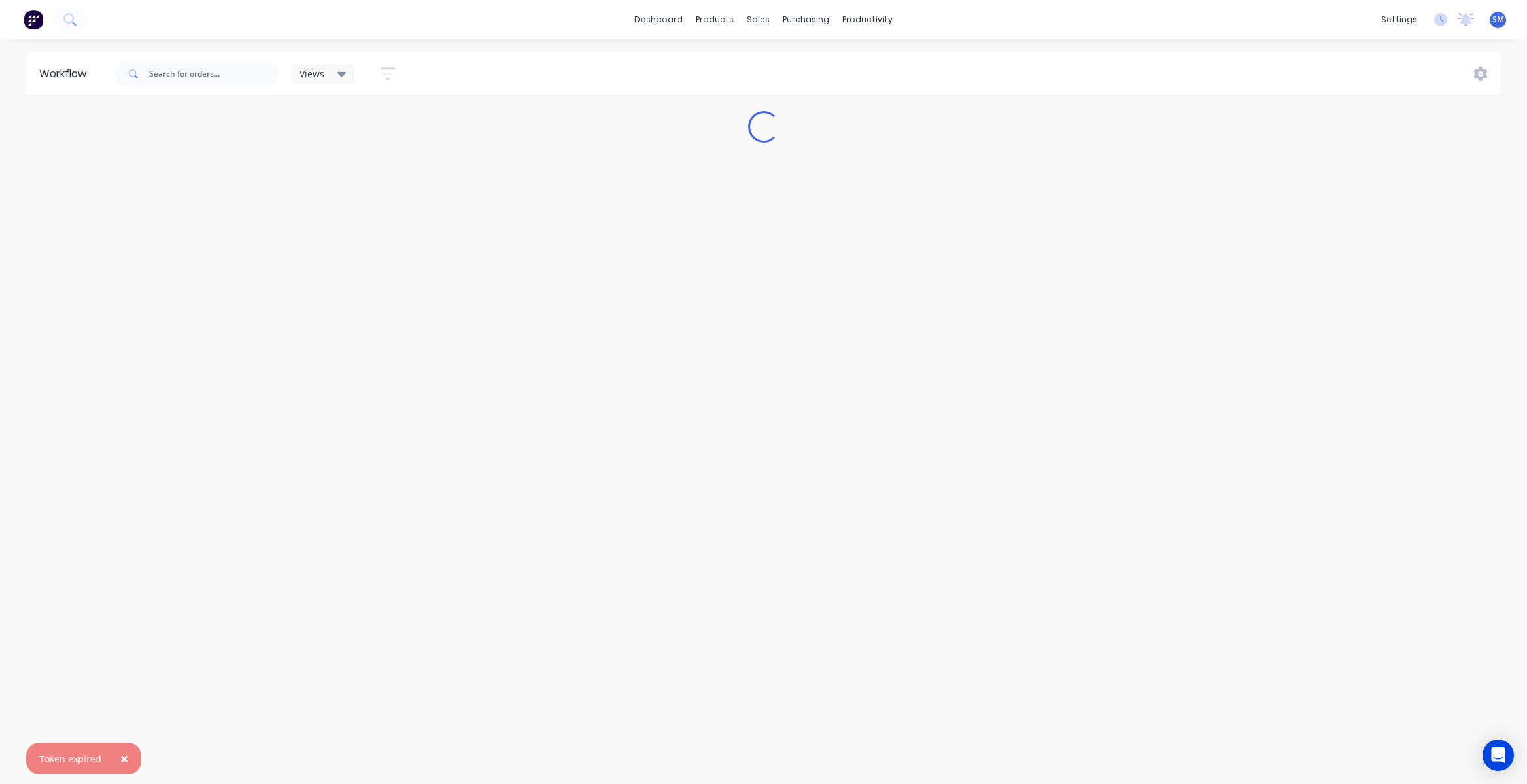
click at [121, 712] on span "×" at bounding box center [125, 759] width 8 height 18
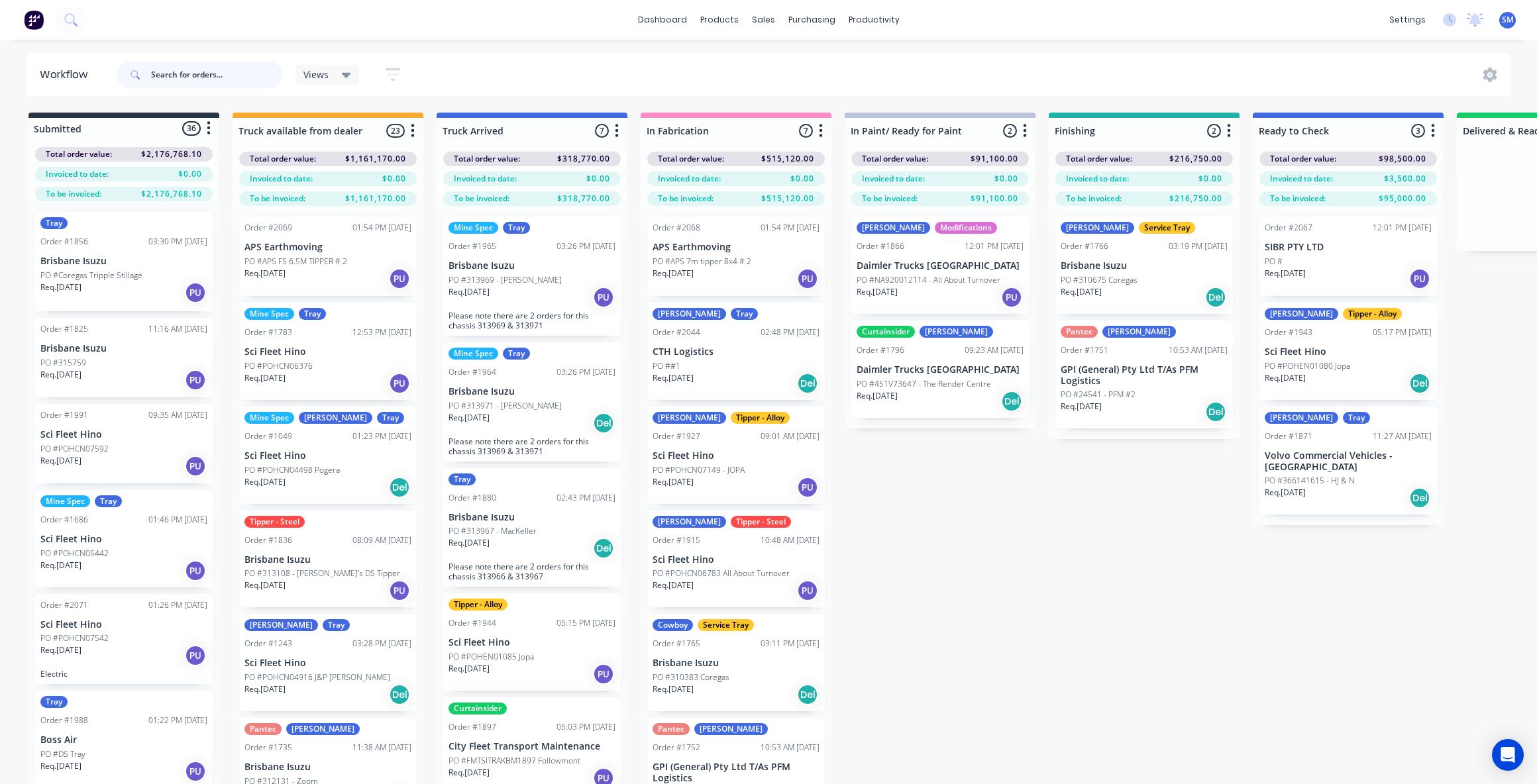
click at [221, 76] on input "text" at bounding box center [216, 75] width 131 height 26
type input "coregas"
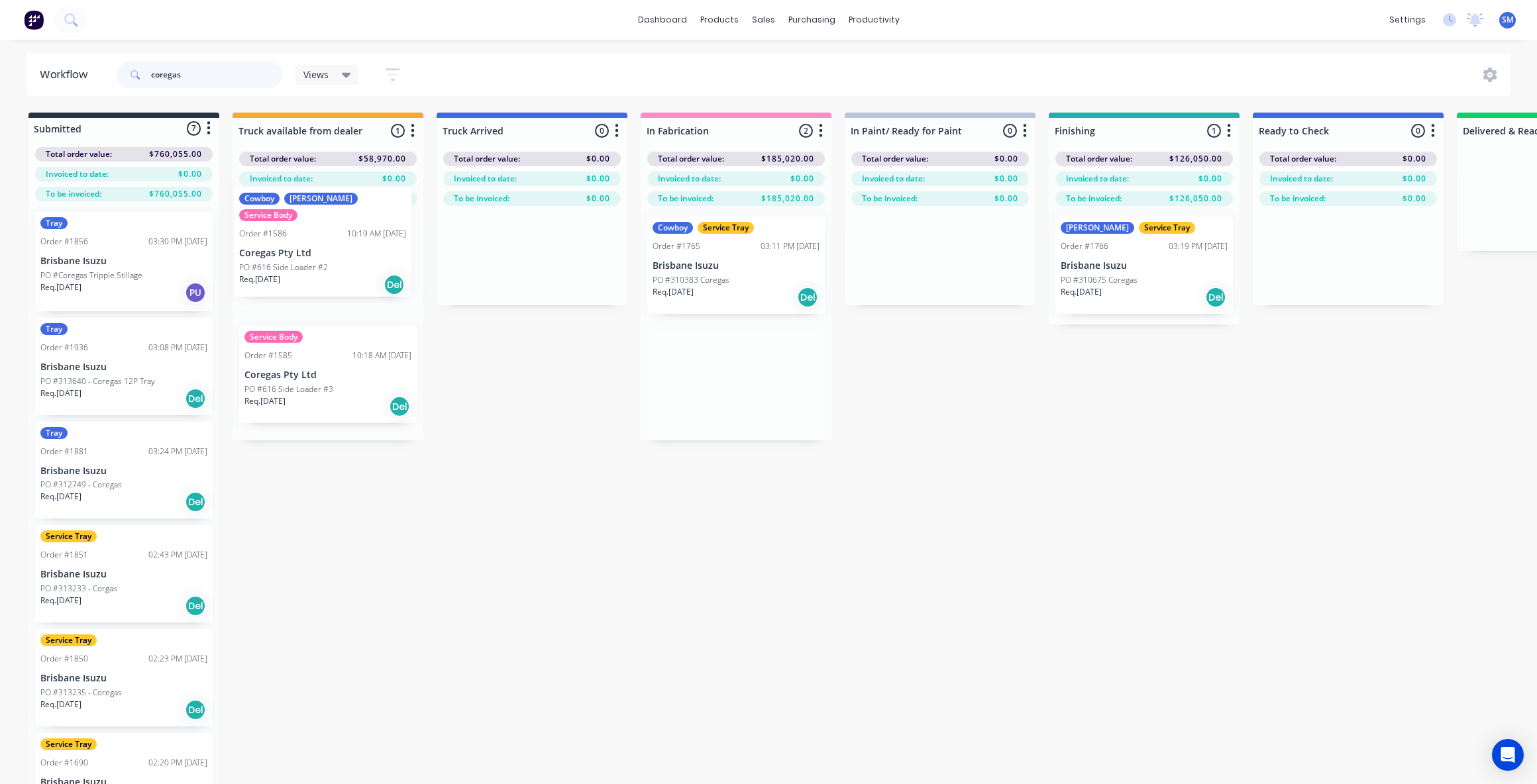
drag, startPoint x: 746, startPoint y: 361, endPoint x: 332, endPoint y: 233, distance: 433.3
click at [332, 233] on div "Submitted 7 Status colour #273444 hex #273444 Save Cancel Summaries Total order…" at bounding box center [1191, 472] width 2401 height 719
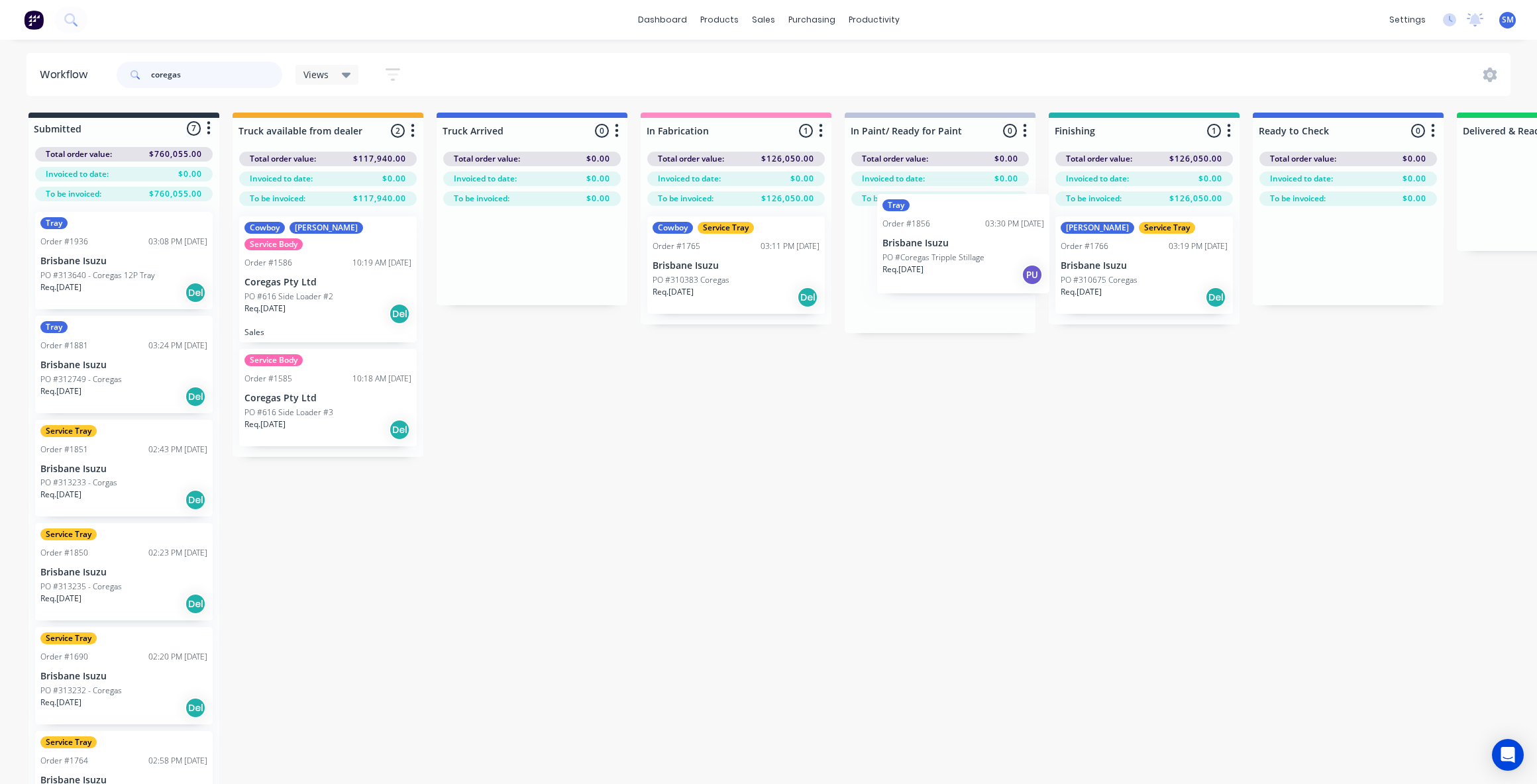
drag, startPoint x: 92, startPoint y: 249, endPoint x: 933, endPoint y: 246, distance: 841.0
click at [934, 246] on div "Submitted 7 Status colour #273444 hex #273444 Save Cancel Summaries Total order…" at bounding box center [1191, 472] width 2401 height 719
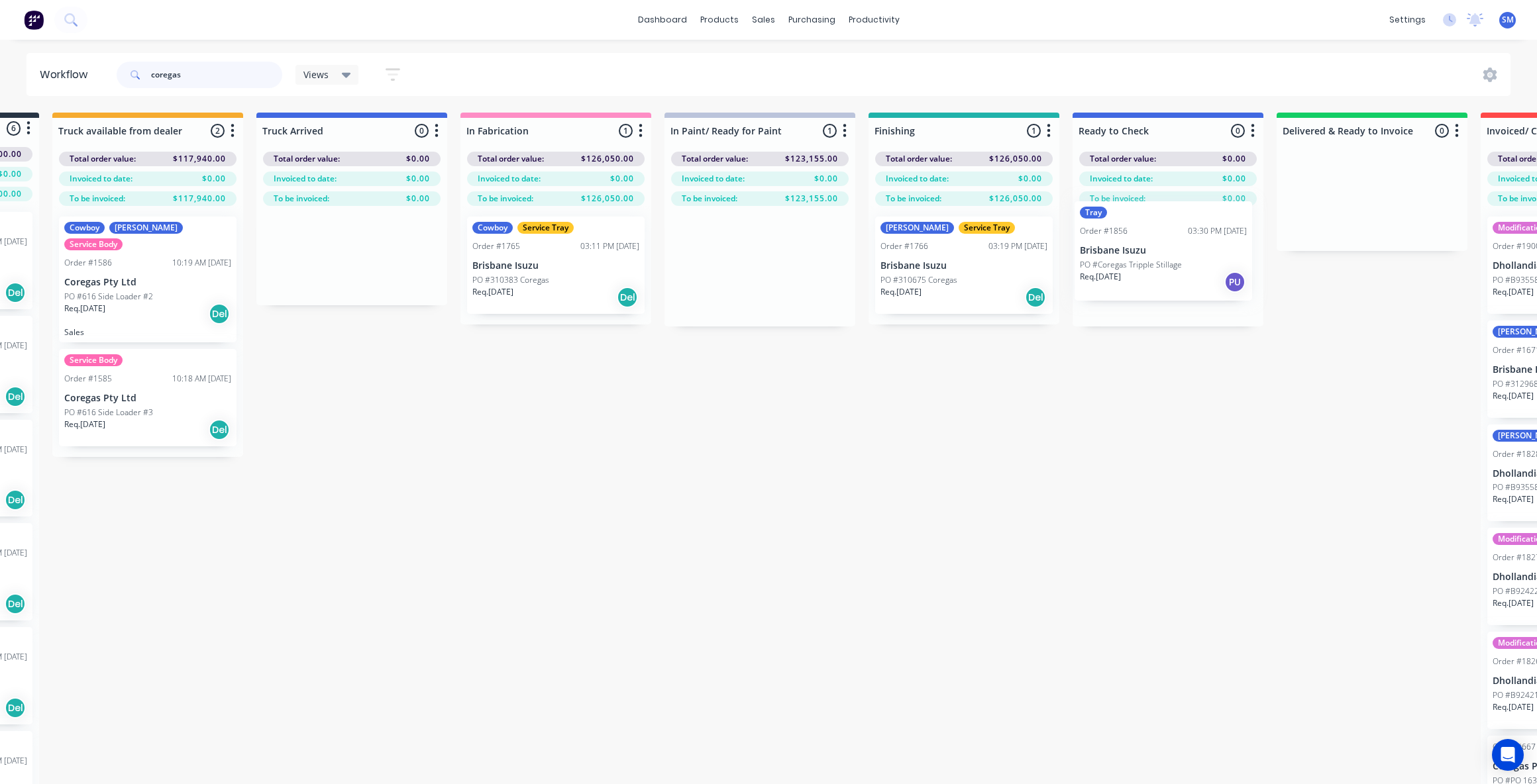
scroll to position [0, 188]
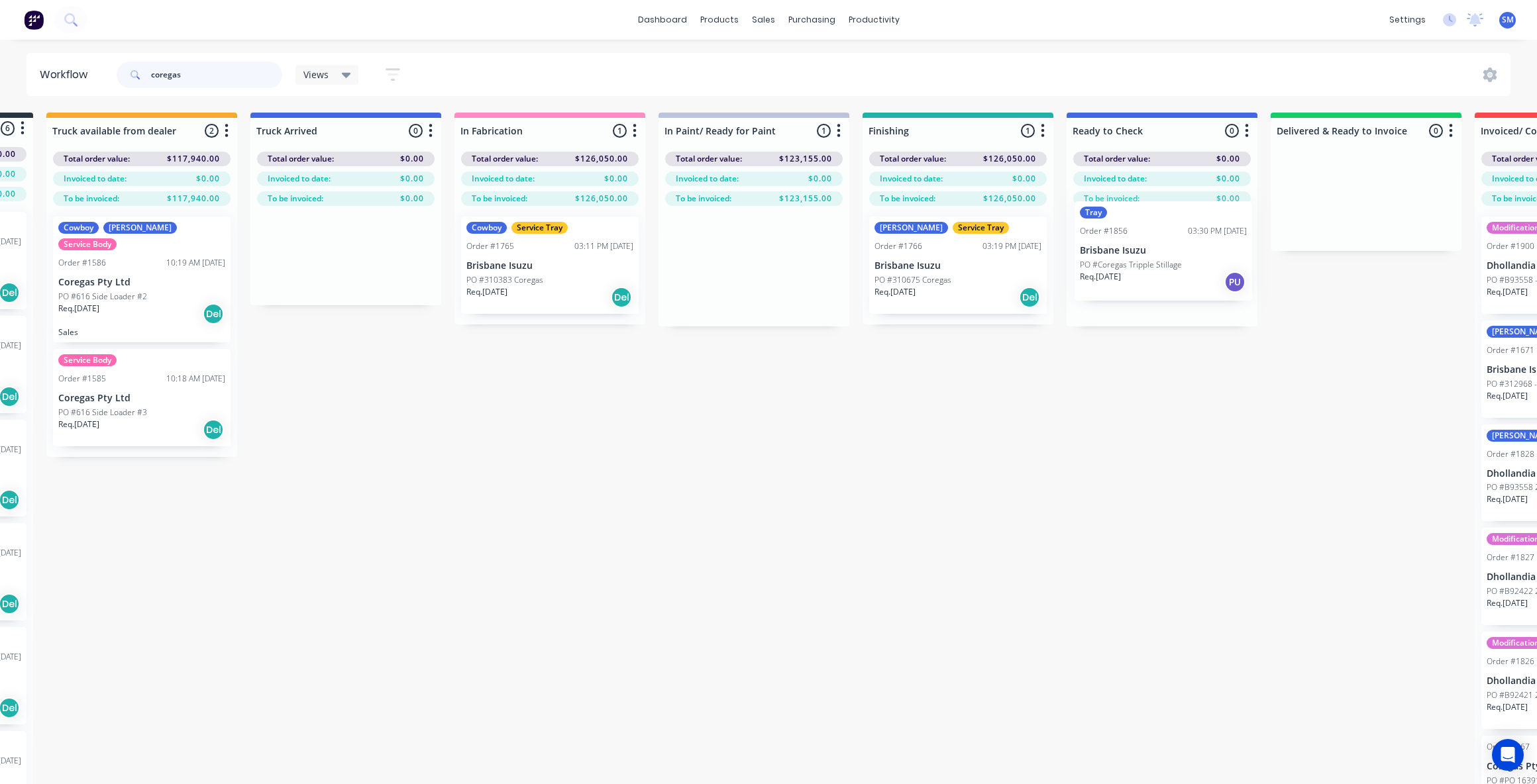
drag, startPoint x: 933, startPoint y: 269, endPoint x: 1151, endPoint y: 236, distance: 220.5
click at [1151, 236] on div "Submitted 6 Status colour #273444 hex #273444 Save Cancel Summaries Total order…" at bounding box center [1004, 472] width 2401 height 719
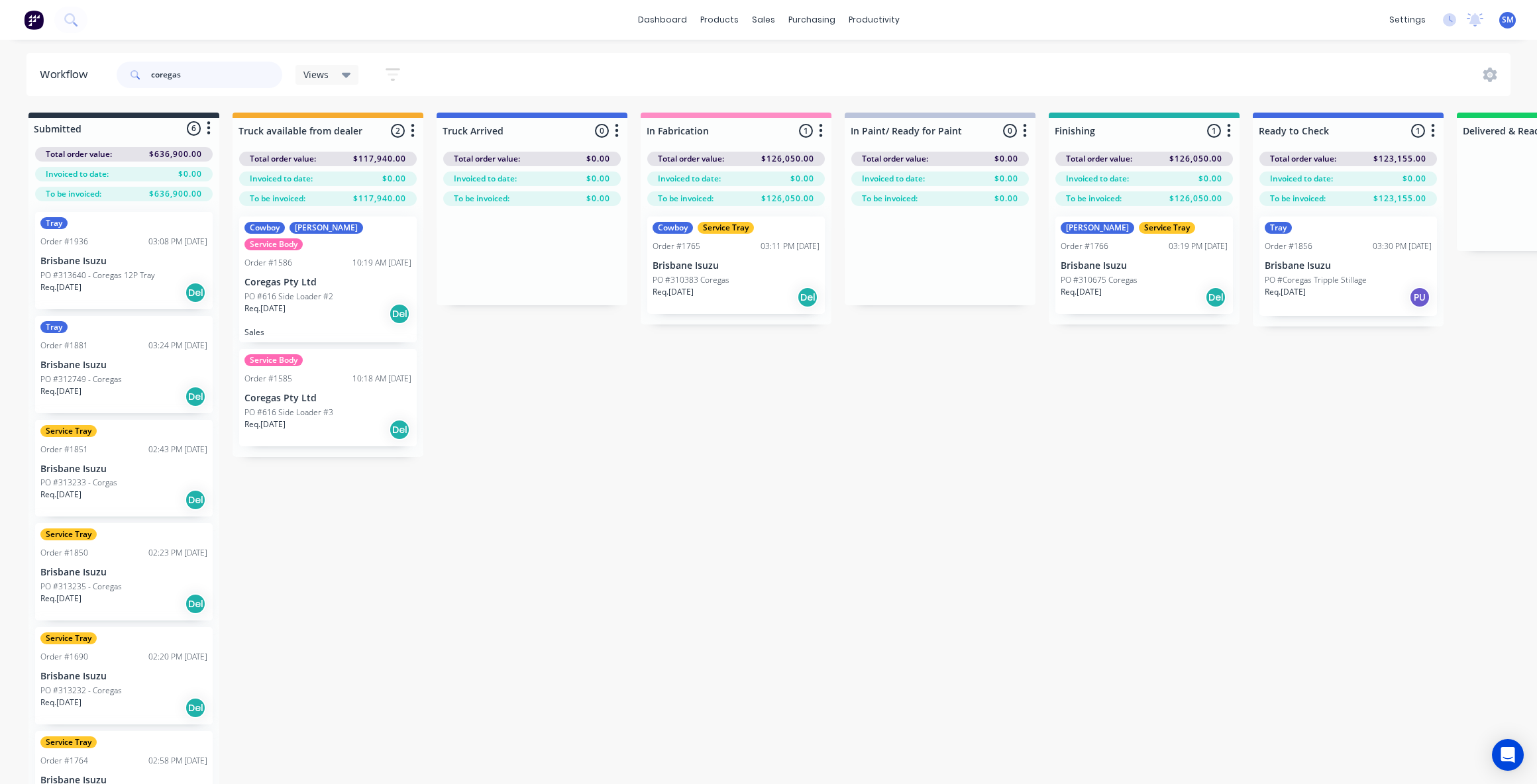
scroll to position [2, 0]
click at [53, 328] on div "Tray" at bounding box center [54, 324] width 27 height 12
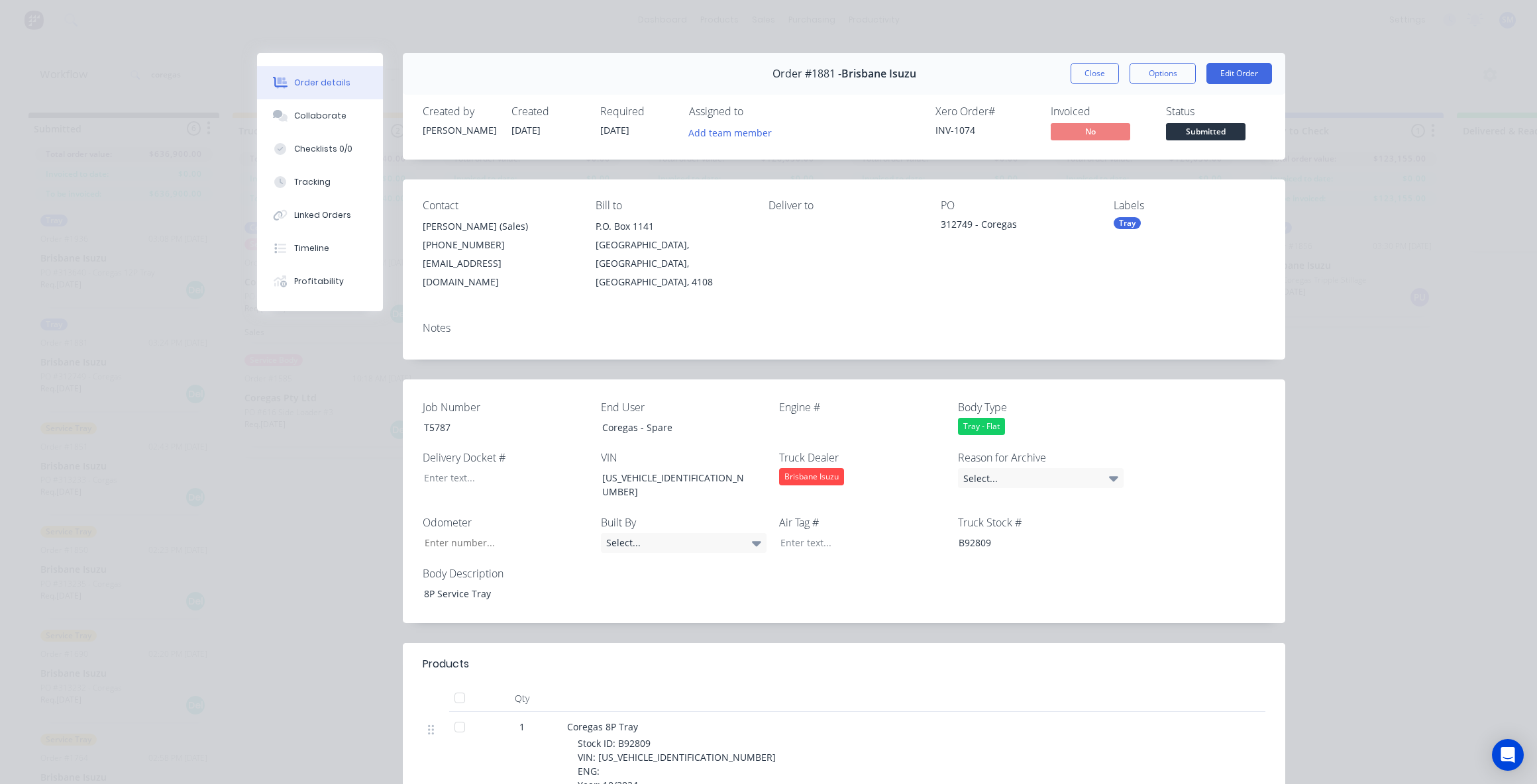
click at [1116, 220] on div "Tray" at bounding box center [1127, 223] width 27 height 12
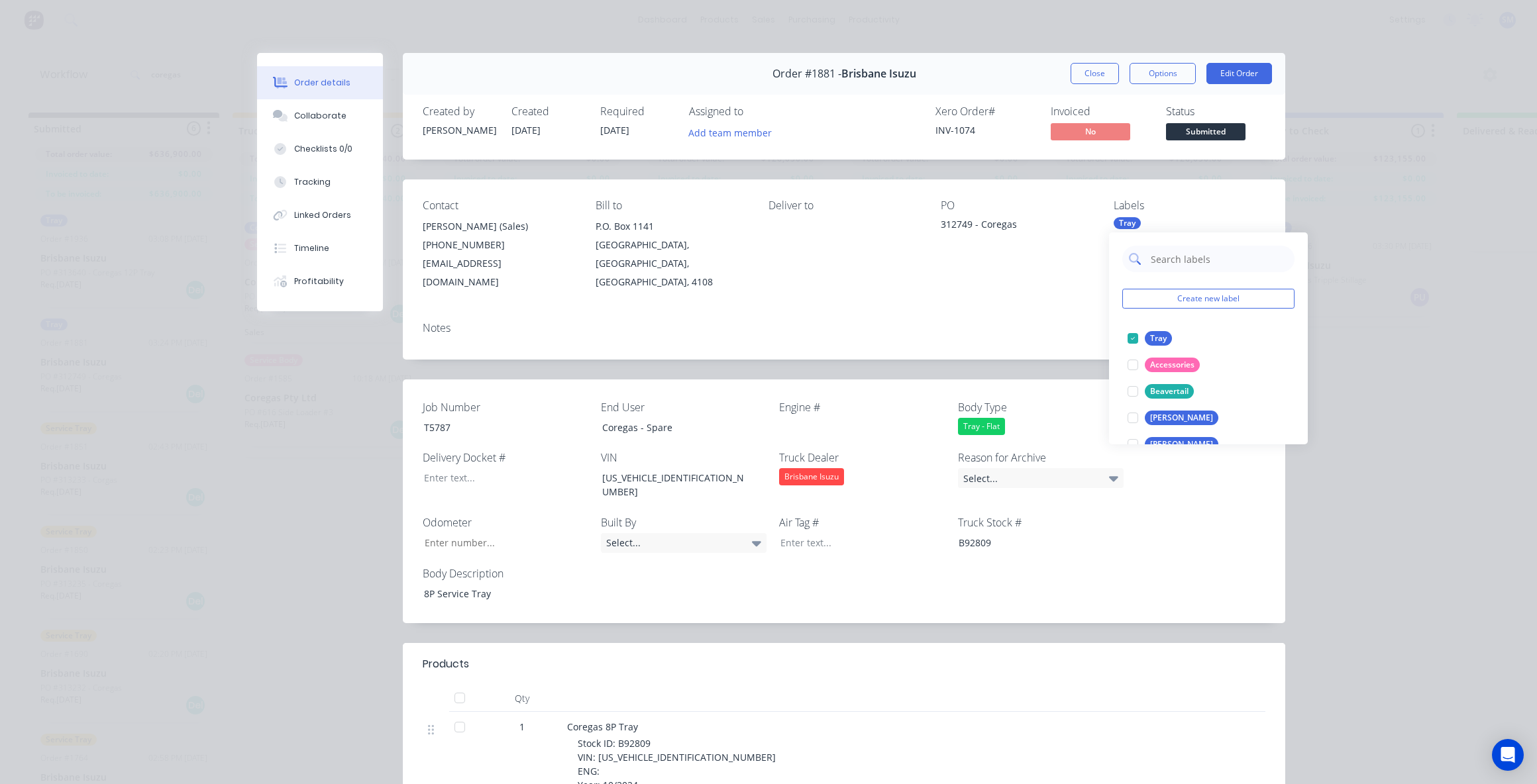
click at [1173, 259] on input "text" at bounding box center [1219, 259] width 139 height 26
type input "ser"
click at [1178, 371] on div "Service Tray" at bounding box center [1173, 364] width 56 height 15
click at [1040, 283] on div "Contact [PERSON_NAME] (Sales) [PHONE_NUMBER] [EMAIL_ADDRESS][DOMAIN_NAME] Bill …" at bounding box center [843, 245] width 882 height 132
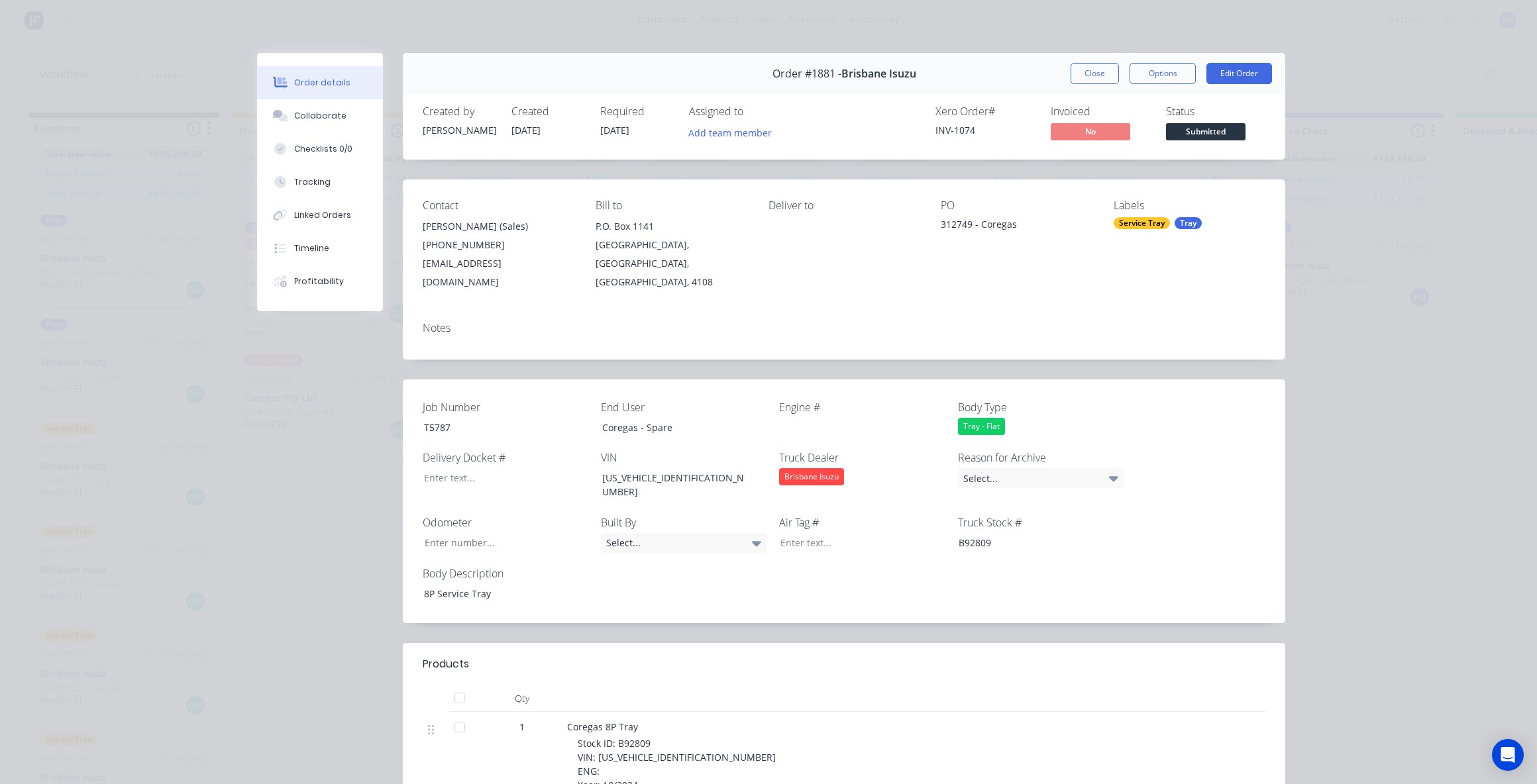
click at [1177, 215] on div "Labels Service Tray Tray" at bounding box center [1189, 245] width 152 height 92
click at [1180, 223] on div "Tray" at bounding box center [1187, 223] width 27 height 12
click at [1025, 311] on div "Notes" at bounding box center [843, 336] width 882 height 48
click at [1186, 224] on div "Tray" at bounding box center [1187, 223] width 27 height 12
click at [1054, 311] on div "Notes" at bounding box center [843, 336] width 882 height 48
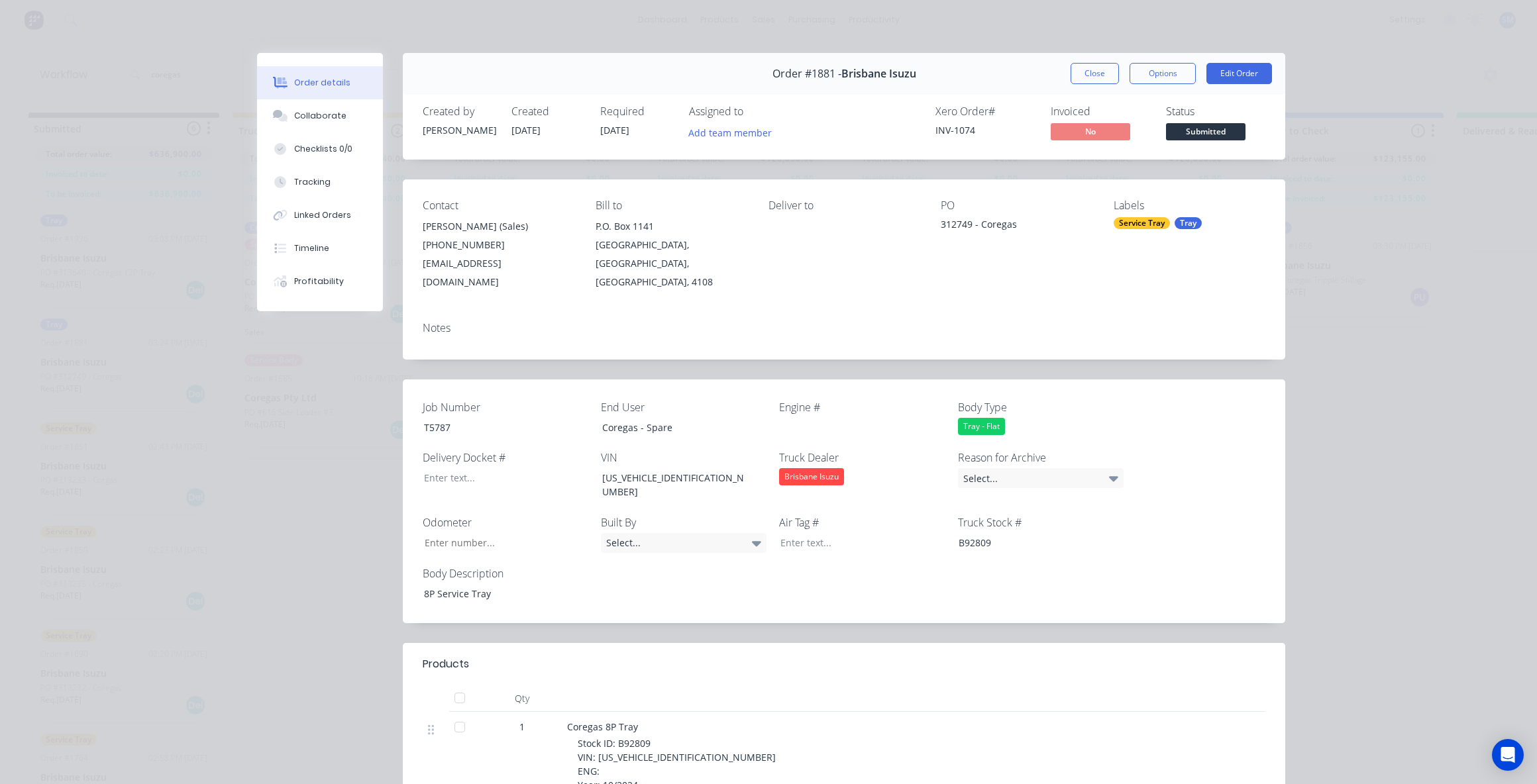
click at [1187, 223] on div "Tray" at bounding box center [1187, 223] width 27 height 12
type input "s"
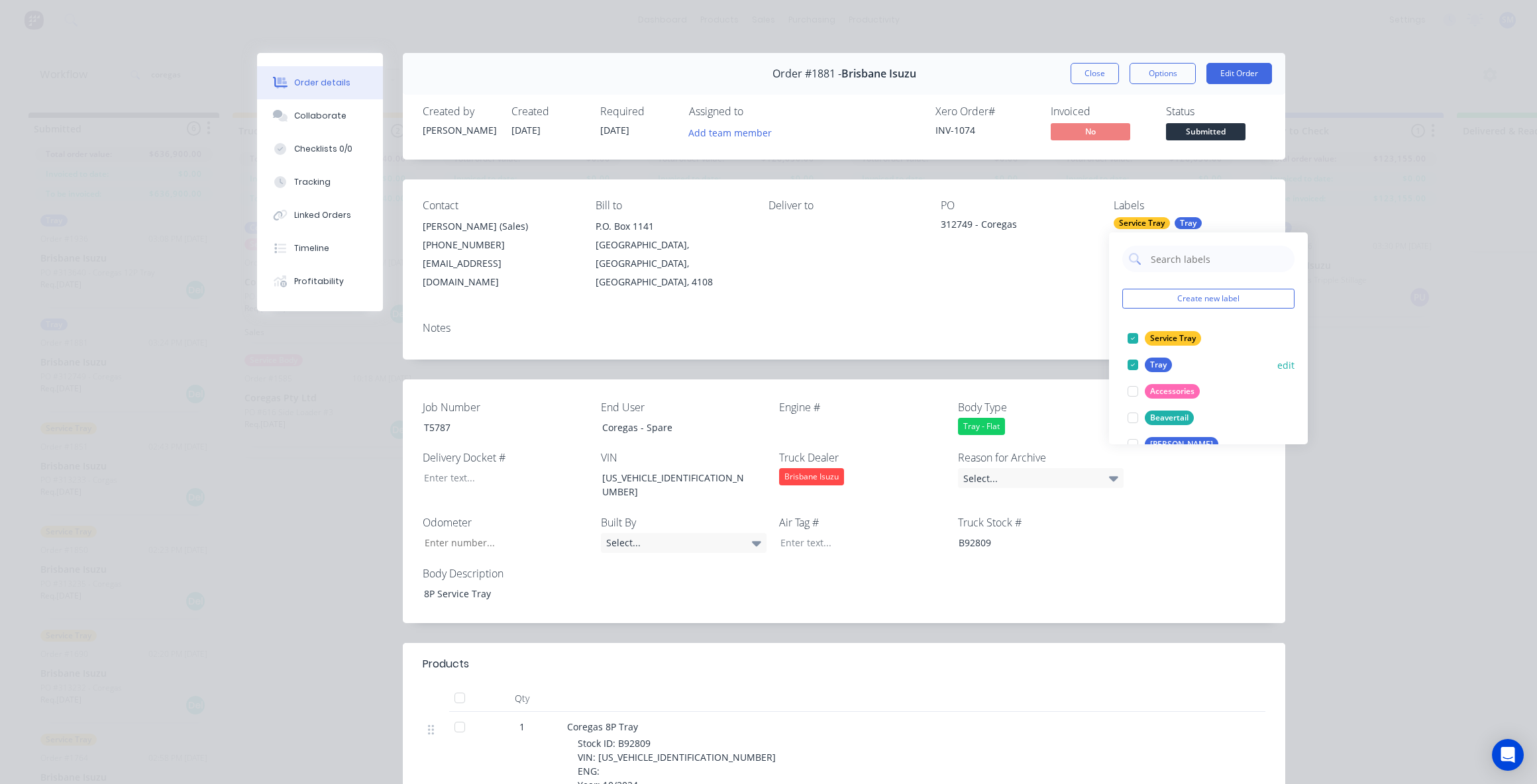
click at [1131, 366] on div at bounding box center [1133, 365] width 26 height 26
click at [1011, 322] on div "Notes" at bounding box center [844, 328] width 842 height 12
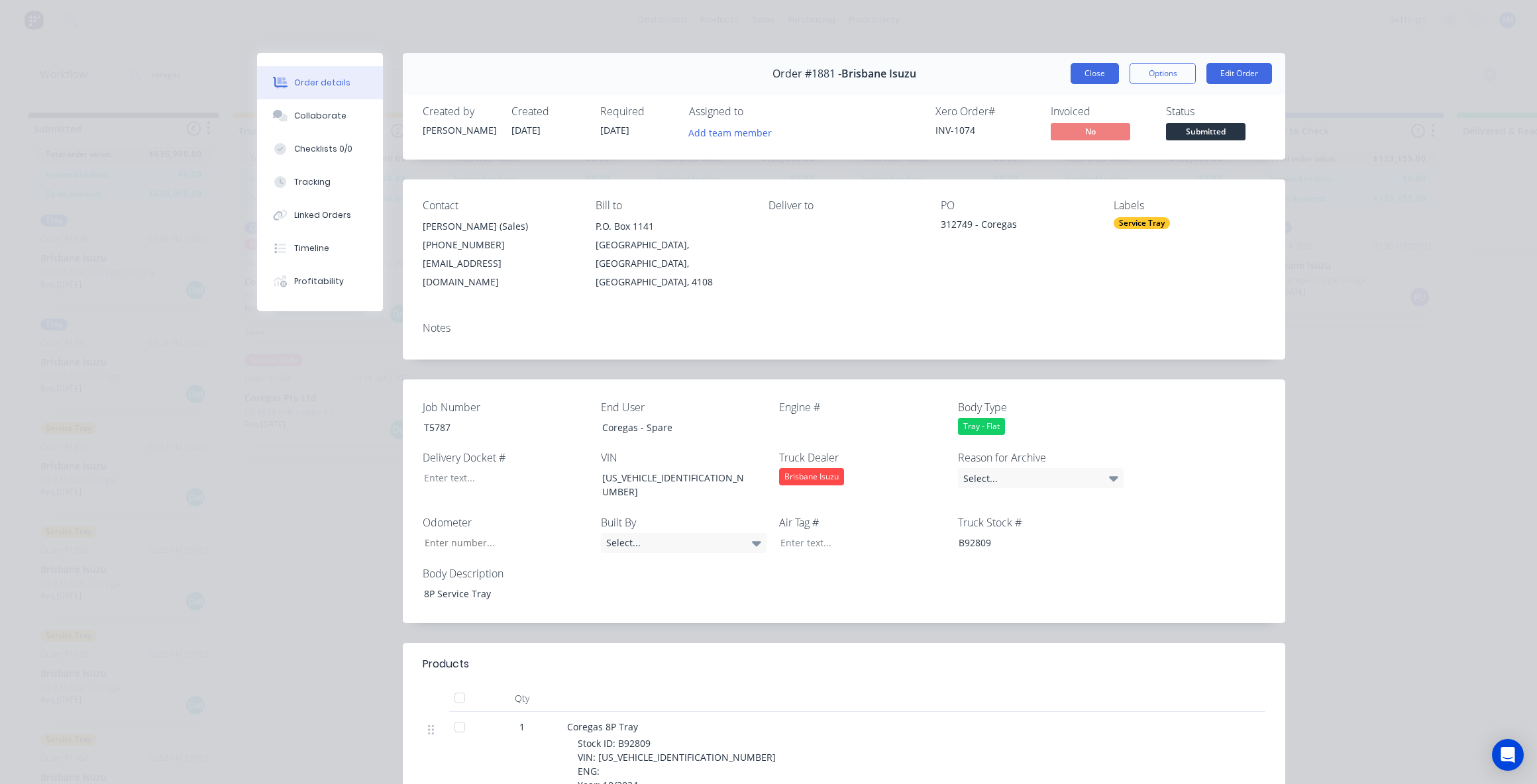
click at [1085, 73] on button "Close" at bounding box center [1095, 73] width 48 height 21
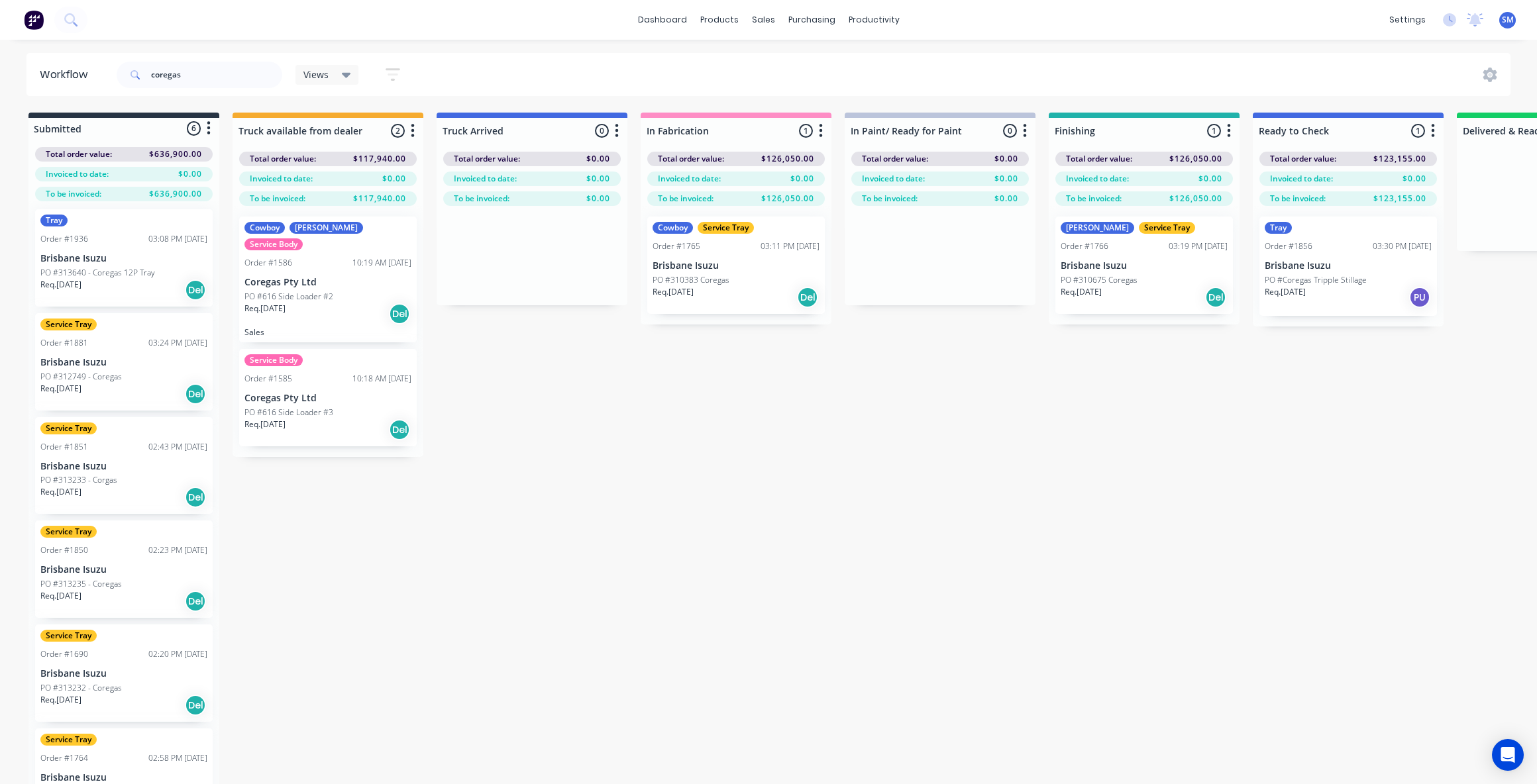
click at [646, 550] on div "Submitted 6 Status colour #273444 hex #273444 Save Cancel Summaries Total order…" at bounding box center [1191, 472] width 2401 height 719
click at [56, 239] on div "Order #1936" at bounding box center [64, 238] width 47 height 12
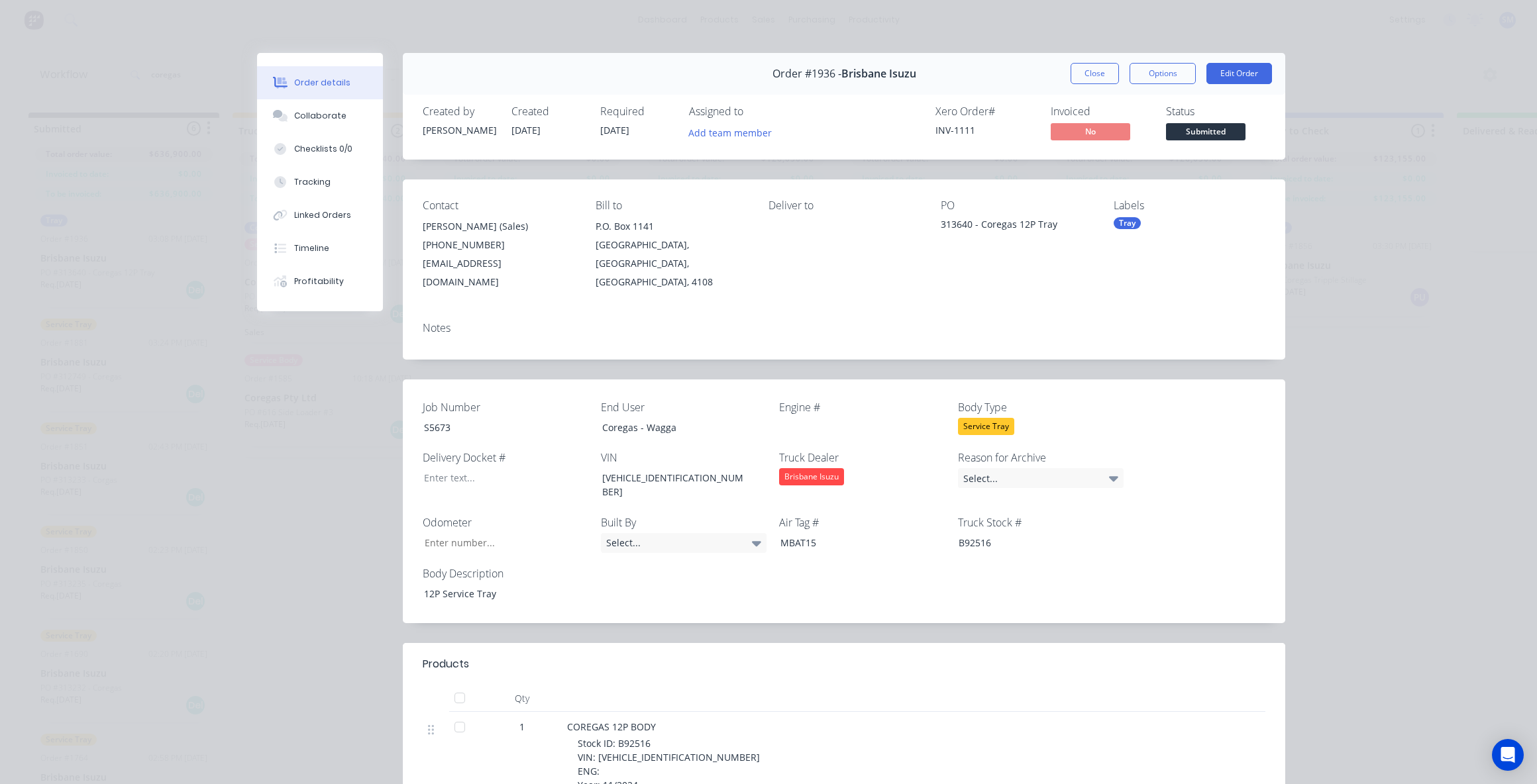
click at [1125, 222] on div "Tray" at bounding box center [1127, 223] width 27 height 12
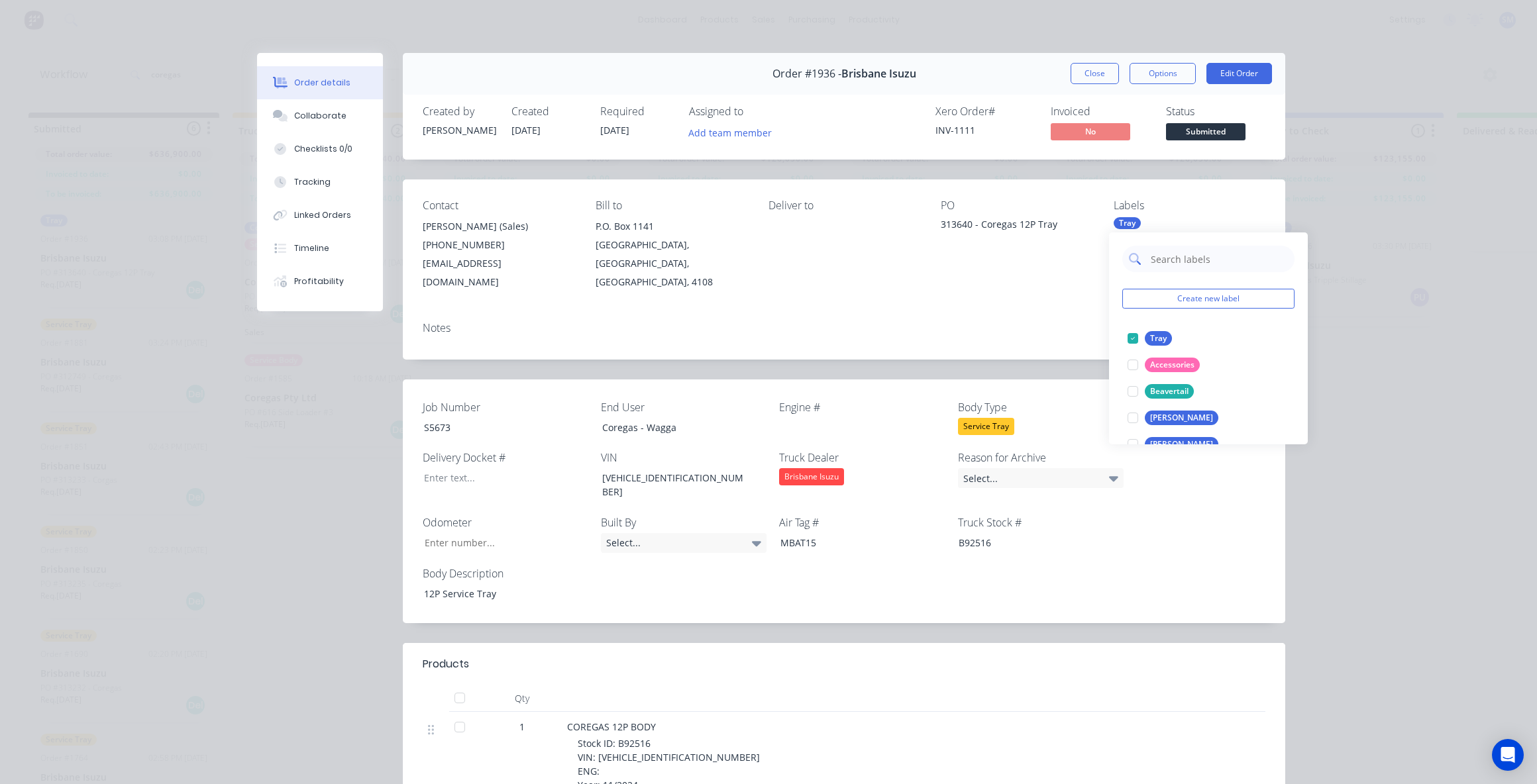
click at [1169, 258] on input "text" at bounding box center [1219, 259] width 139 height 26
type input "servi"
click at [1134, 366] on div at bounding box center [1133, 365] width 26 height 26
click at [1005, 292] on div "Contact [PERSON_NAME] (Sales) [PHONE_NUMBER] [EMAIL_ADDRESS][DOMAIN_NAME] Bill …" at bounding box center [843, 269] width 882 height 180
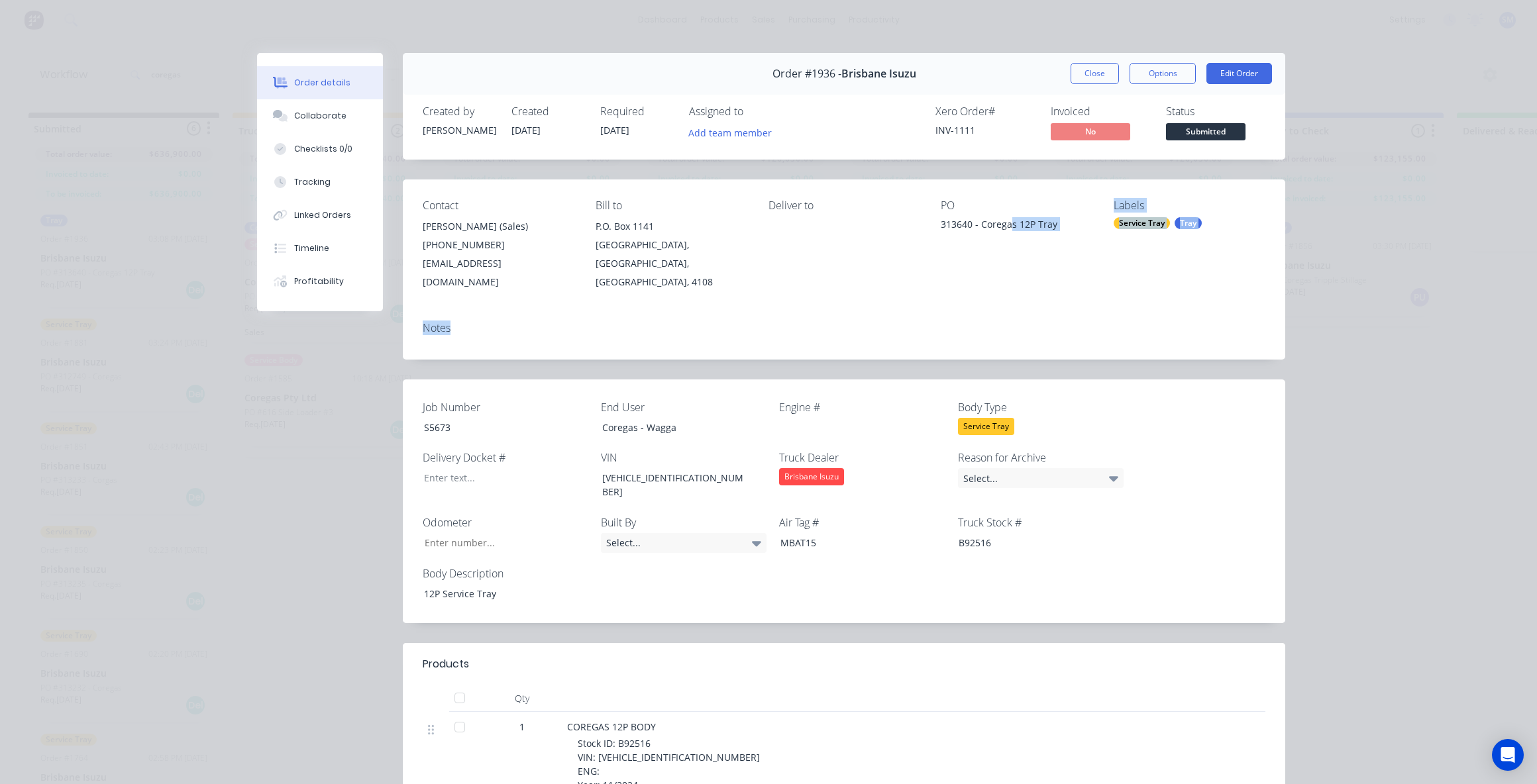
drag, startPoint x: 1184, startPoint y: 223, endPoint x: 1196, endPoint y: 231, distance: 14.4
click at [1185, 223] on div "Tray" at bounding box center [1187, 223] width 27 height 12
drag, startPoint x: 992, startPoint y: 283, endPoint x: 1057, endPoint y: 274, distance: 65.6
click at [993, 282] on div "Contact [PERSON_NAME] (Sales) [PHONE_NUMBER] [EMAIL_ADDRESS][DOMAIN_NAME] Bill …" at bounding box center [843, 245] width 882 height 132
click at [1186, 223] on div "Tray" at bounding box center [1187, 223] width 27 height 12
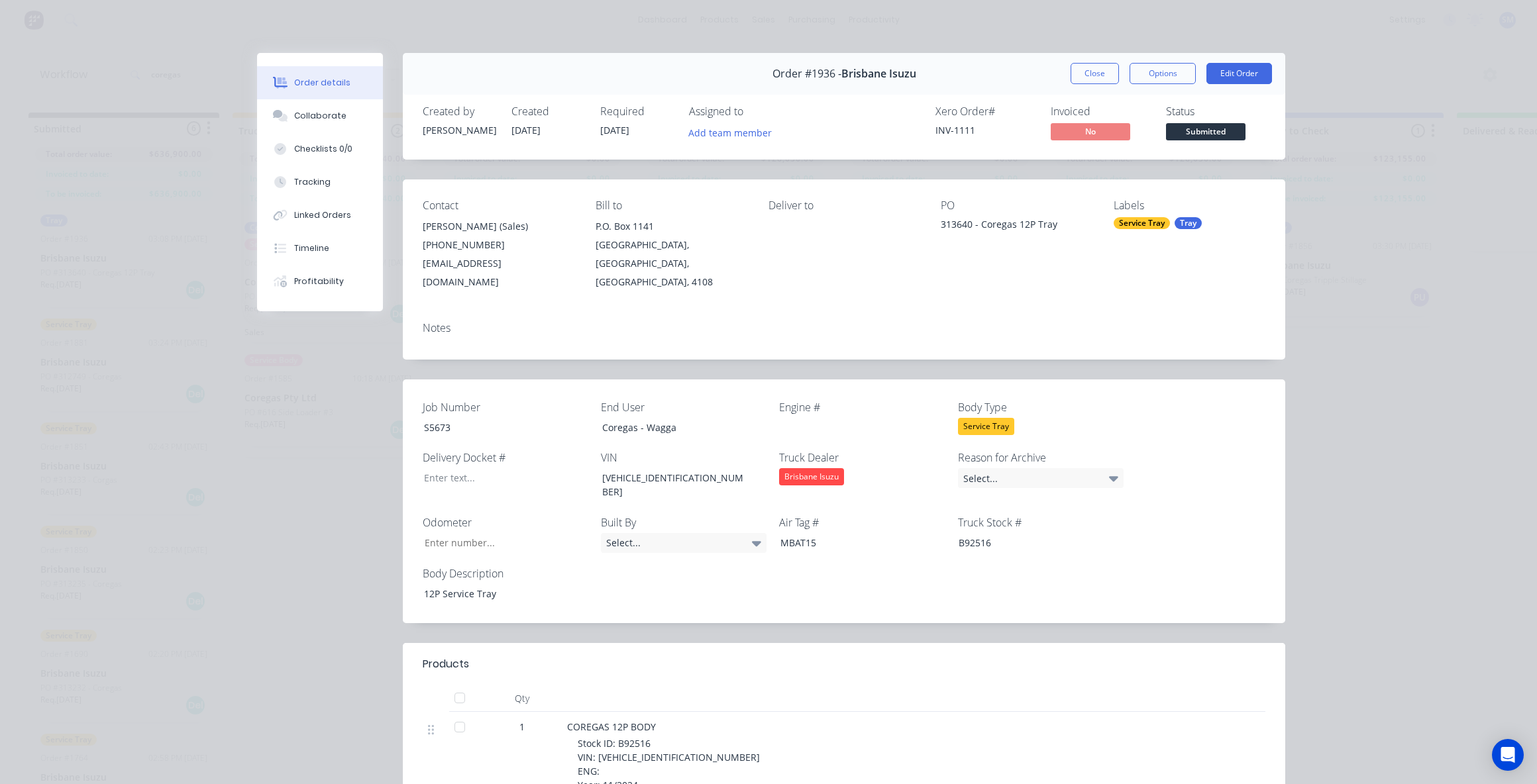
click at [1036, 311] on div "Notes" at bounding box center [843, 336] width 882 height 48
click at [1180, 222] on div "Tray" at bounding box center [1187, 223] width 27 height 12
drag, startPoint x: 1140, startPoint y: 259, endPoint x: 1116, endPoint y: 259, distance: 24.0
click at [1116, 259] on div "servi Create new label Service Tray edit Service Body edit" at bounding box center [1208, 312] width 199 height 159
type input "tray"
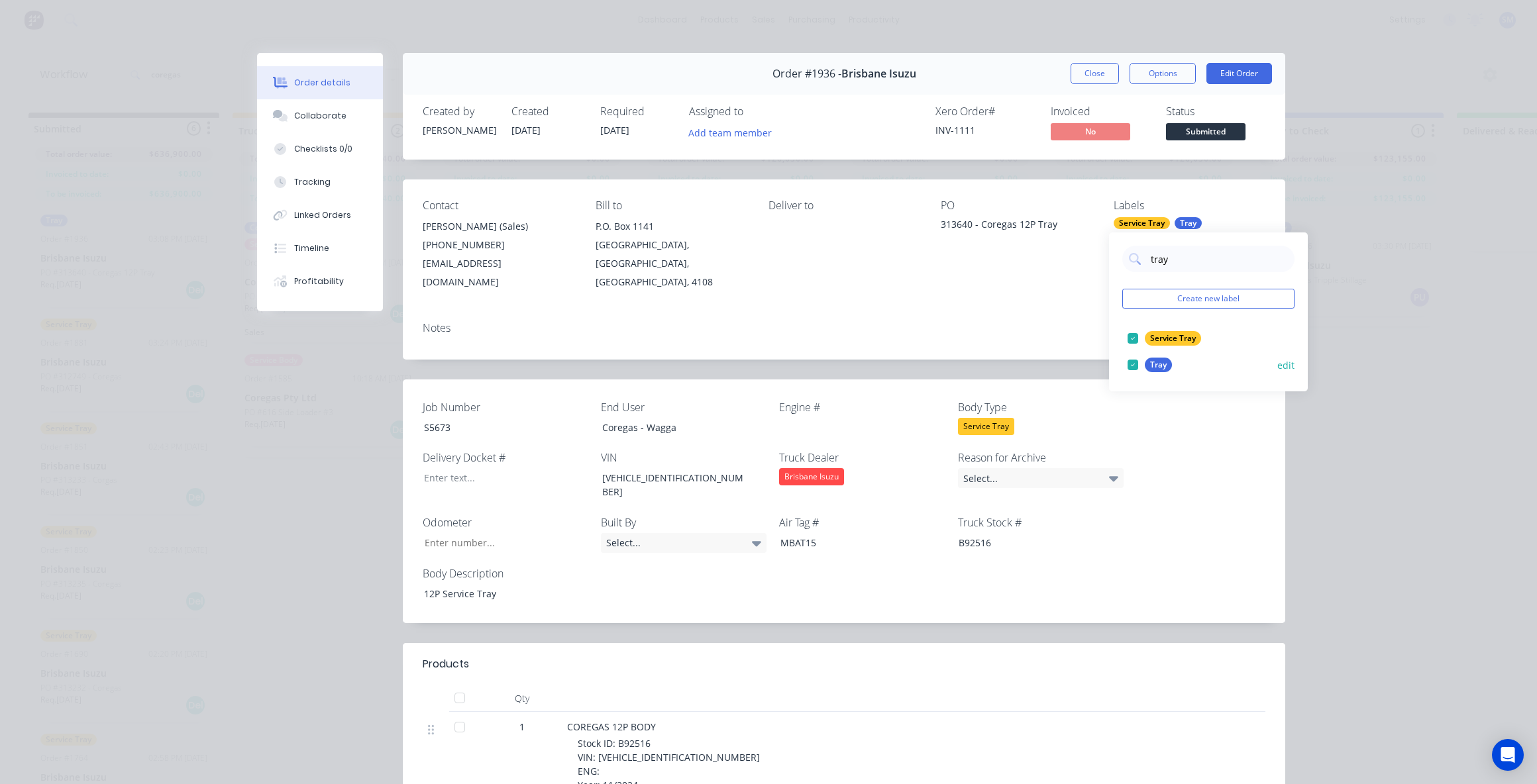
drag, startPoint x: 1136, startPoint y: 366, endPoint x: 1127, endPoint y: 364, distance: 9.2
click at [1136, 367] on div at bounding box center [1133, 365] width 26 height 26
click at [989, 311] on div "Notes" at bounding box center [843, 336] width 882 height 48
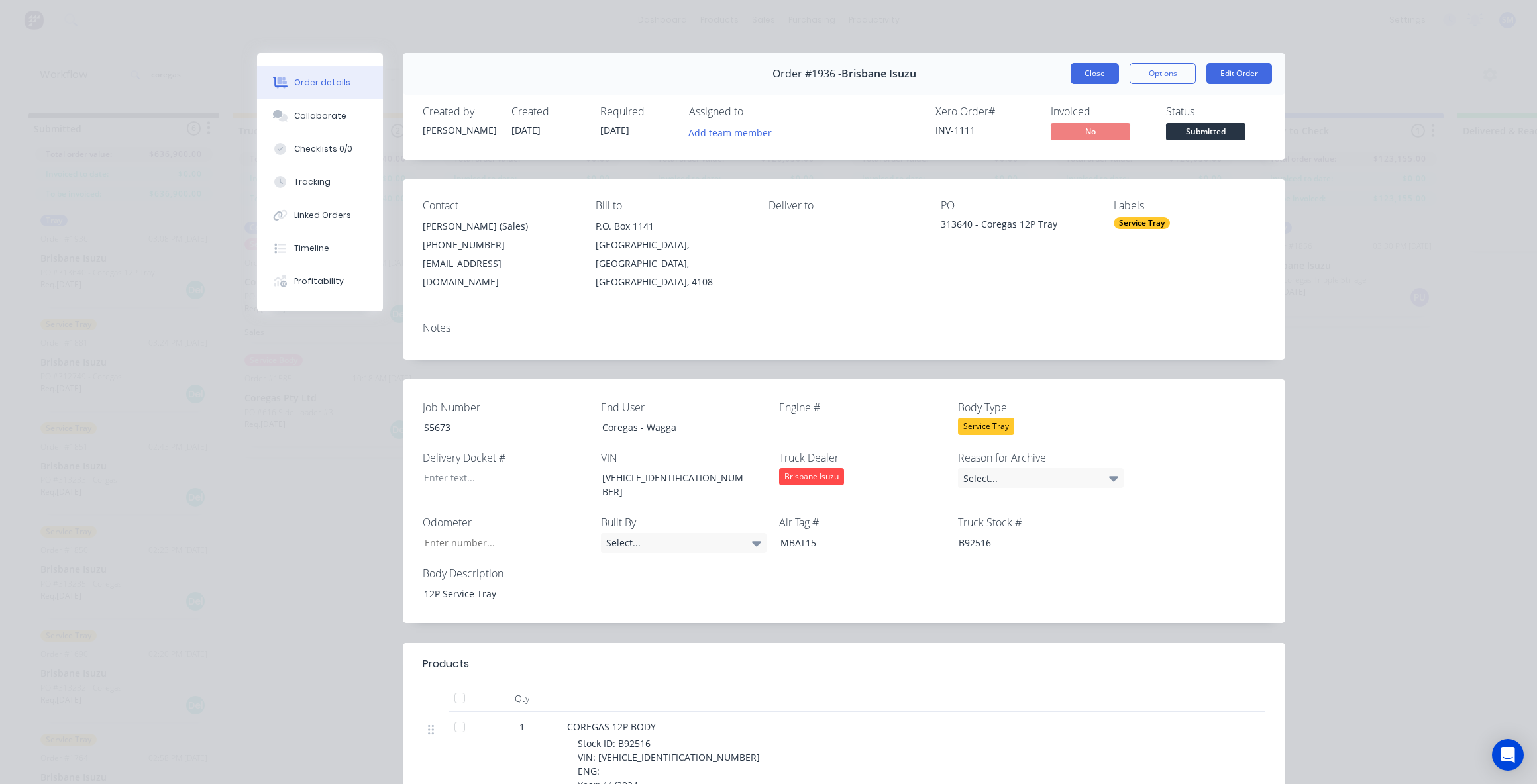
click at [1085, 71] on button "Close" at bounding box center [1095, 73] width 48 height 21
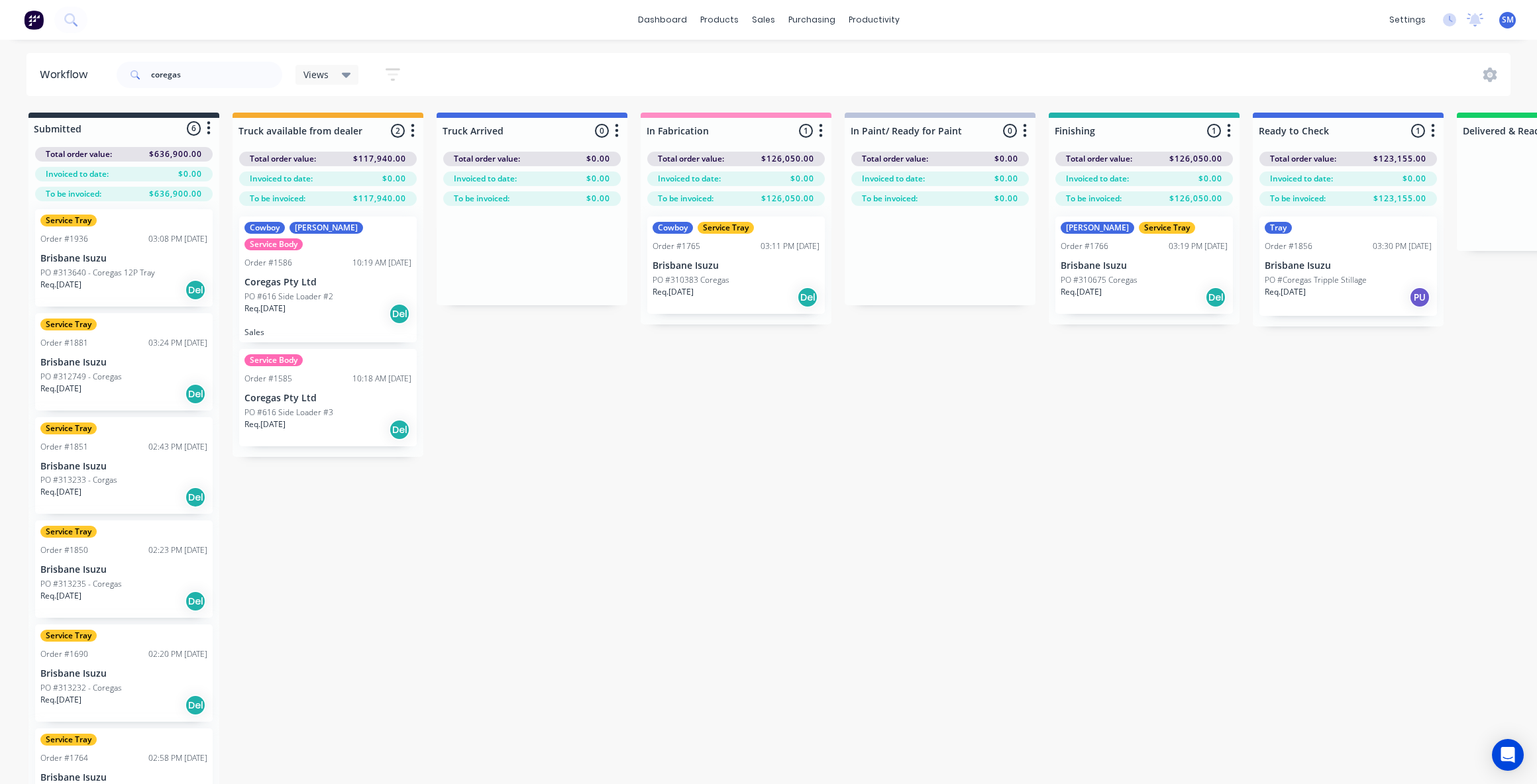
click at [1146, 427] on div "Submitted 6 Status colour #273444 hex #273444 Save Cancel Summaries Total order…" at bounding box center [1191, 472] width 2401 height 719
